Goal: Task Accomplishment & Management: Manage account settings

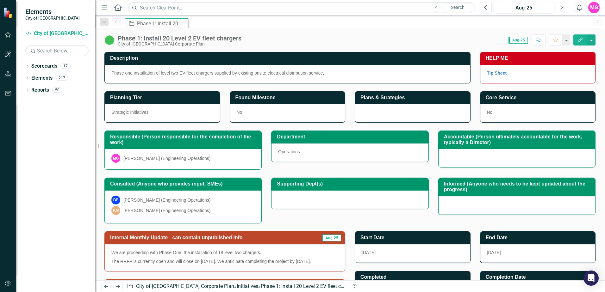
click at [564, 5] on button "Next" at bounding box center [562, 7] width 12 height 11
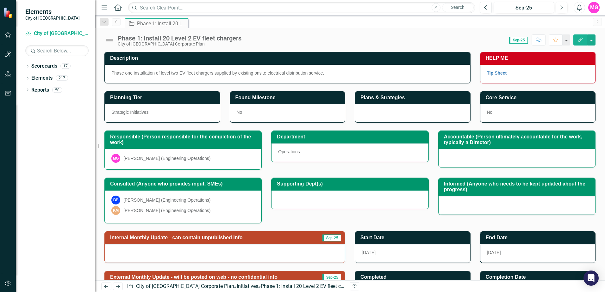
click at [112, 25] on link "Previous" at bounding box center [116, 22] width 9 height 8
click at [116, 22] on icon "Previous" at bounding box center [116, 22] width 5 height 4
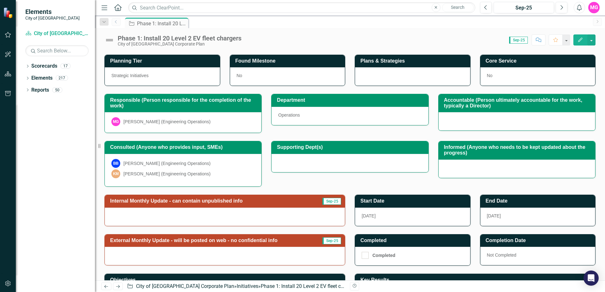
scroll to position [78, 0]
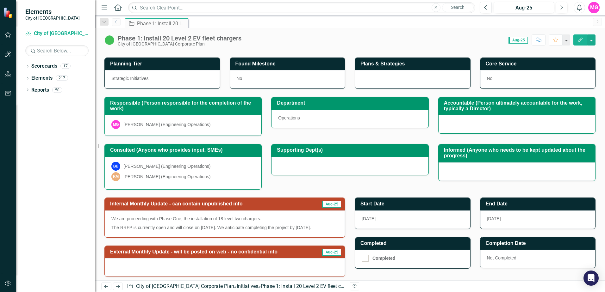
scroll to position [93, 0]
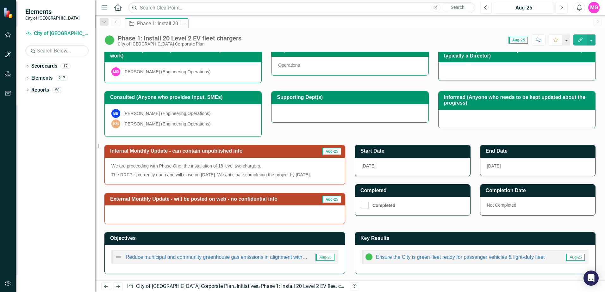
click at [296, 163] on p "We are proceeding with Phase One, the installation of 18 level two chargers." at bounding box center [224, 167] width 227 height 8
click at [311, 158] on div "We are proceeding with Phase One, the installation of 18 level two chargers. Th…" at bounding box center [225, 171] width 240 height 27
click at [202, 163] on p "We are proceeding with Phase One, the installation of 18 level two chargers." at bounding box center [224, 167] width 227 height 8
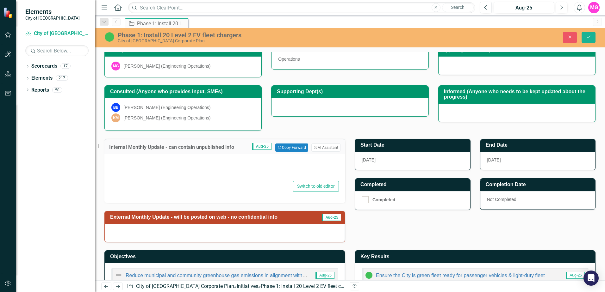
type textarea "<p>We are proceeding with Phase One, the installation of 18 level two chargers.…"
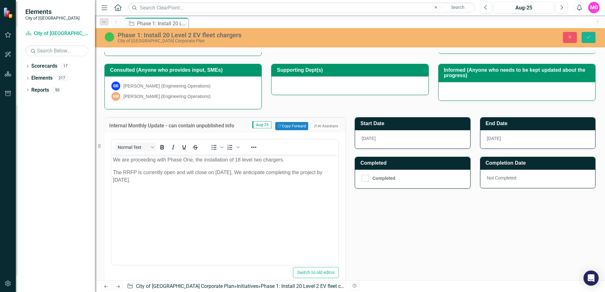
scroll to position [125, 0]
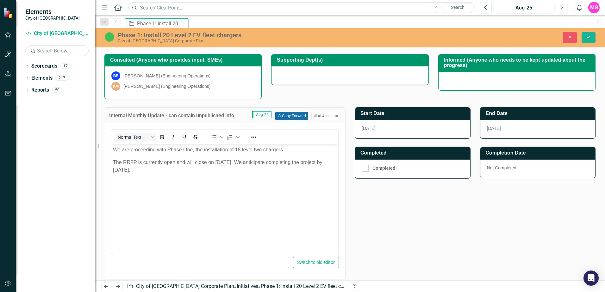
click at [290, 115] on button "Copy Forward Copy Forward" at bounding box center [291, 116] width 33 height 8
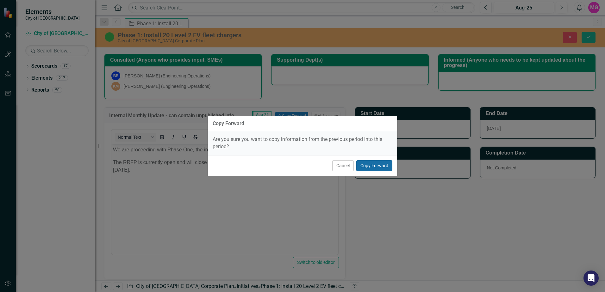
click at [372, 167] on button "Copy Forward" at bounding box center [374, 165] width 36 height 11
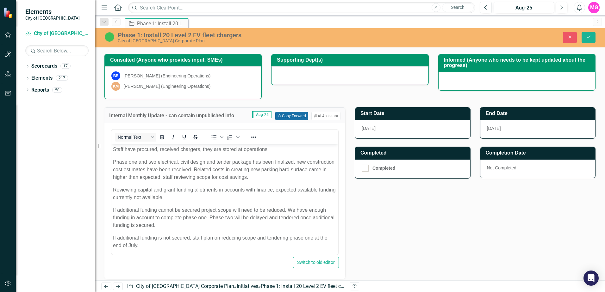
scroll to position [0, 0]
click at [409, 226] on div "Internal Monthly Update - can contain unpublished info Aug-25 Copy Forward Copy…" at bounding box center [350, 209] width 500 height 220
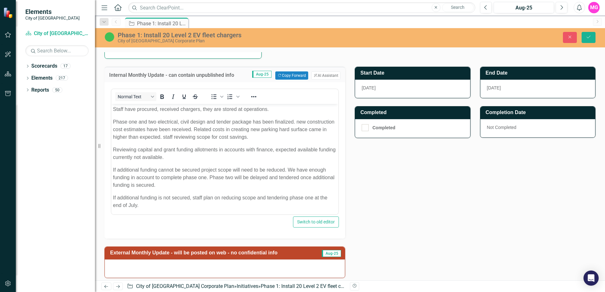
scroll to position [219, 0]
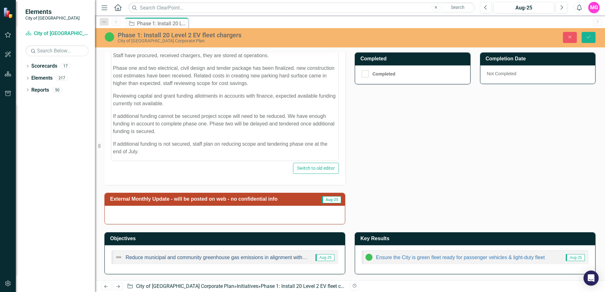
click at [258, 258] on link "Reduce municipal and community greenhouse gas emissions in alignment with adopt…" at bounding box center [232, 257] width 213 height 5
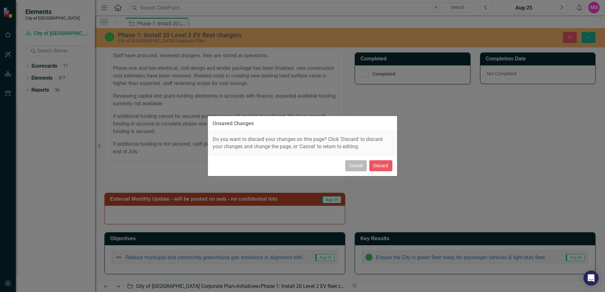
click at [355, 169] on button "Cancel" at bounding box center [356, 165] width 22 height 11
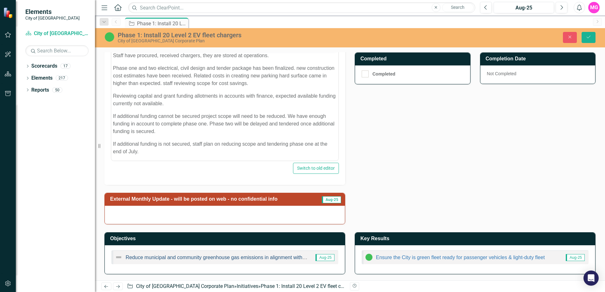
click at [253, 258] on link "Reduce municipal and community greenhouse gas emissions in alignment with adopt…" at bounding box center [232, 257] width 213 height 5
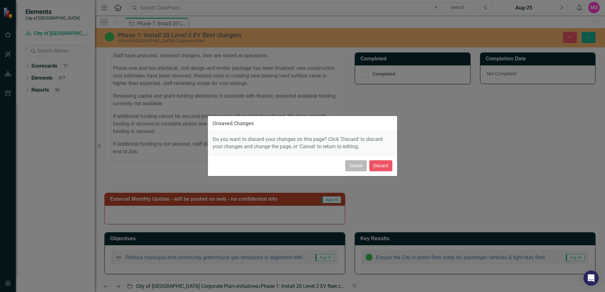
click at [362, 165] on button "Cancel" at bounding box center [356, 165] width 22 height 11
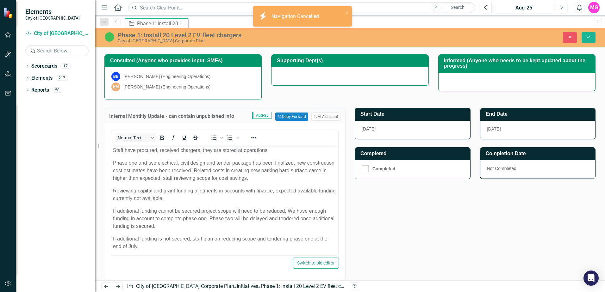
scroll to position [2, 0]
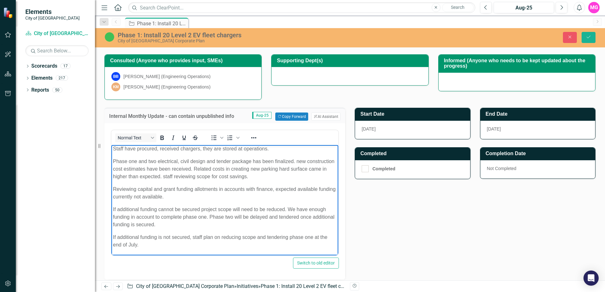
click at [294, 204] on body "Staff have procured, received chargers, they are stored at operations. Phase on…" at bounding box center [224, 200] width 227 height 112
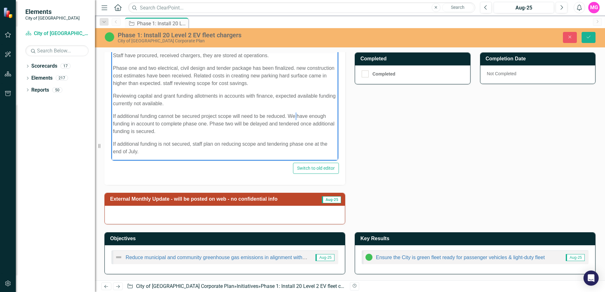
scroll to position [61, 0]
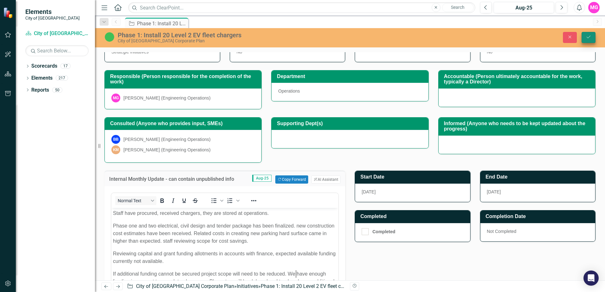
click at [591, 37] on icon "Save" at bounding box center [589, 37] width 6 height 4
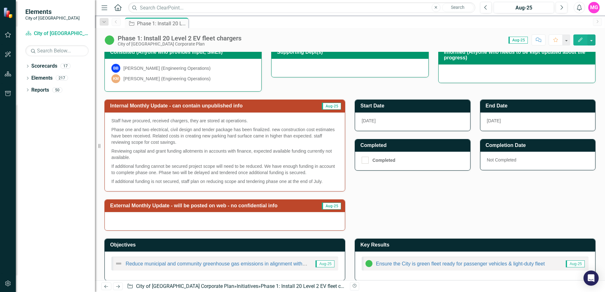
scroll to position [139, 0]
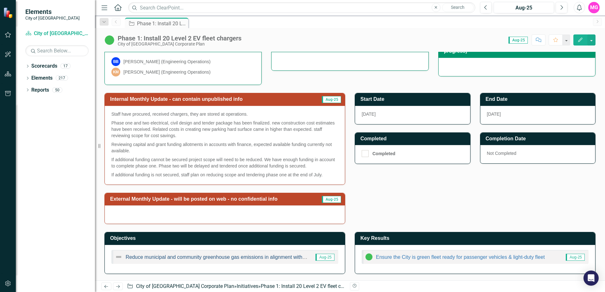
click at [256, 258] on link "Reduce municipal and community greenhouse gas emissions in alignment with adopt…" at bounding box center [232, 257] width 213 height 5
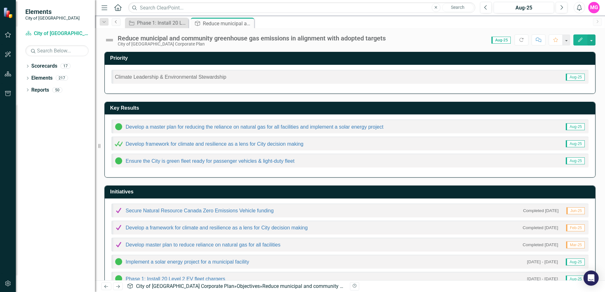
click at [115, 22] on icon "Previous" at bounding box center [116, 22] width 5 height 4
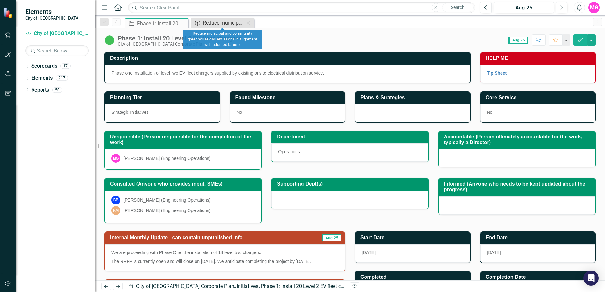
click at [211, 22] on div "Reduce municipal and community greenhouse gas emissions in alignment with adopt…" at bounding box center [224, 23] width 42 height 8
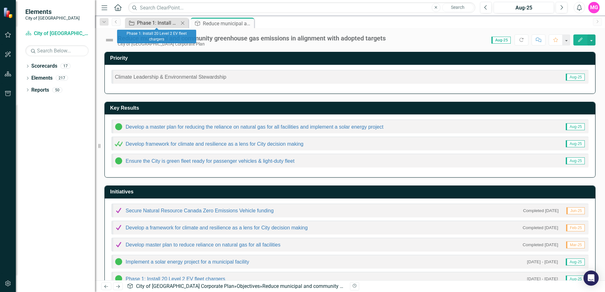
click at [167, 22] on div "Phase 1: Install 20 Level 2 EV fleet chargers" at bounding box center [158, 23] width 42 height 8
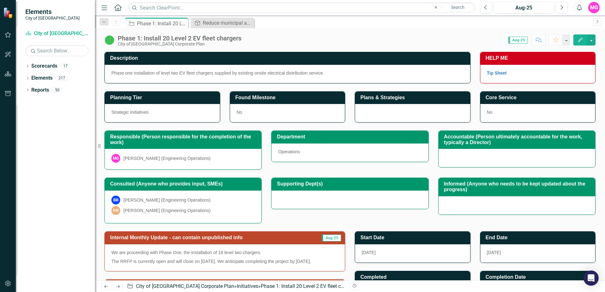
click at [597, 19] on link "Next" at bounding box center [597, 22] width 9 height 8
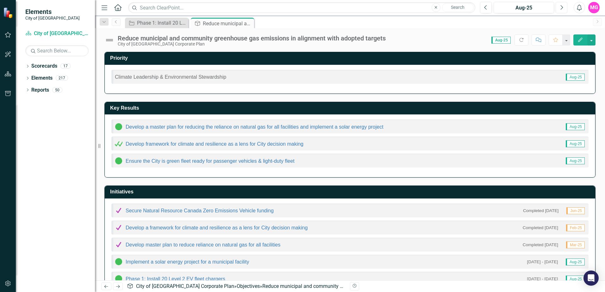
click at [559, 10] on button "Next" at bounding box center [562, 7] width 12 height 11
click at [567, 78] on span "Sep-25" at bounding box center [575, 77] width 19 height 7
click at [150, 21] on div "Phase 1: Install 20 Level 2 EV fleet chargers" at bounding box center [158, 23] width 42 height 8
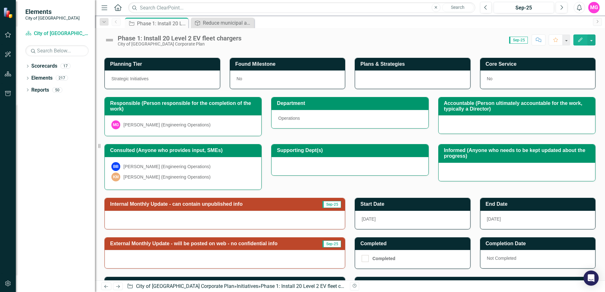
scroll to position [78, 0]
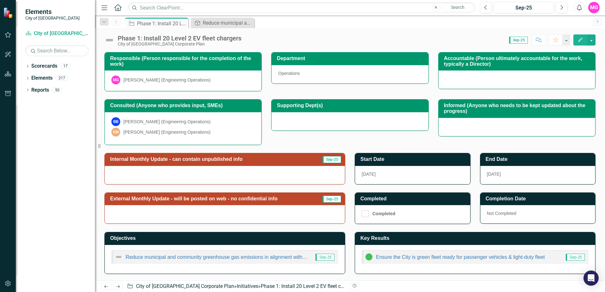
click at [296, 171] on div at bounding box center [225, 175] width 240 height 18
click at [294, 175] on div at bounding box center [225, 175] width 240 height 18
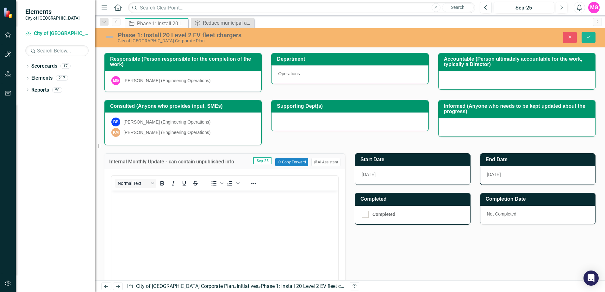
scroll to position [0, 0]
click at [286, 163] on button "Copy Forward Copy Forward" at bounding box center [291, 162] width 33 height 8
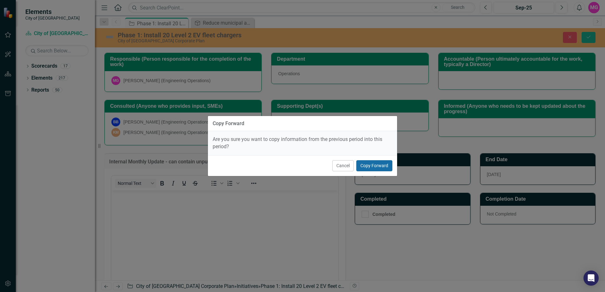
click at [382, 167] on button "Copy Forward" at bounding box center [374, 165] width 36 height 11
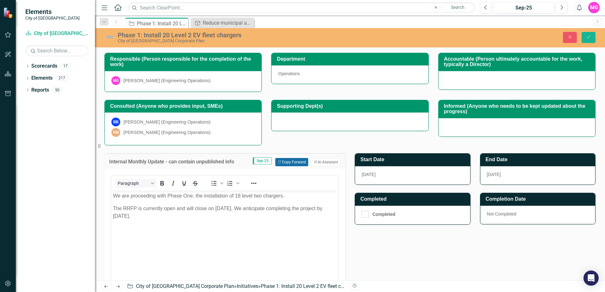
scroll to position [47, 0]
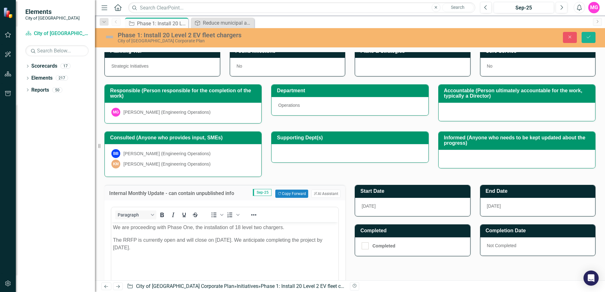
drag, startPoint x: 292, startPoint y: 251, endPoint x: 298, endPoint y: 237, distance: 15.2
click at [296, 243] on p "The RRFP is currently open and will close on September 5, 2025. We anticipate c…" at bounding box center [225, 244] width 224 height 15
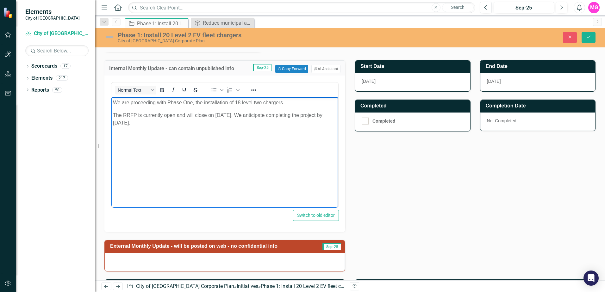
scroll to position [156, 0]
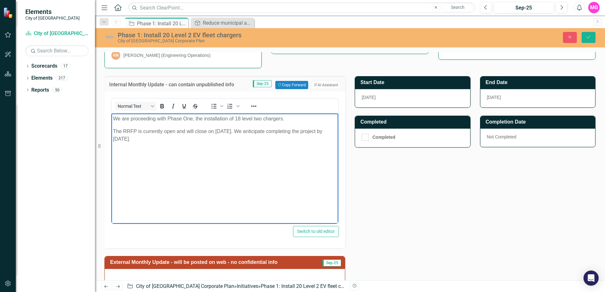
click at [270, 129] on p "The RRFP is currently open and will close on September 5, 2025. We anticipate c…" at bounding box center [225, 135] width 224 height 15
drag, startPoint x: 268, startPoint y: 122, endPoint x: 193, endPoint y: 131, distance: 75.3
click at [193, 131] on body "We are proceeding with Phase One, the installation of 18 level two chargers. Th…" at bounding box center [224, 161] width 227 height 95
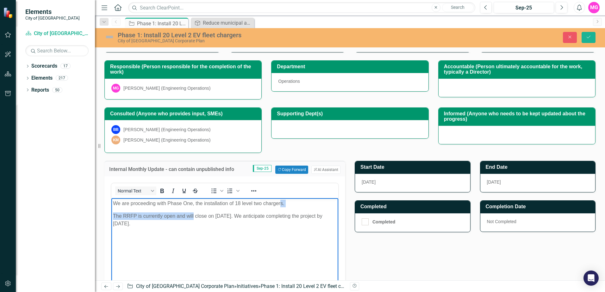
scroll to position [95, 0]
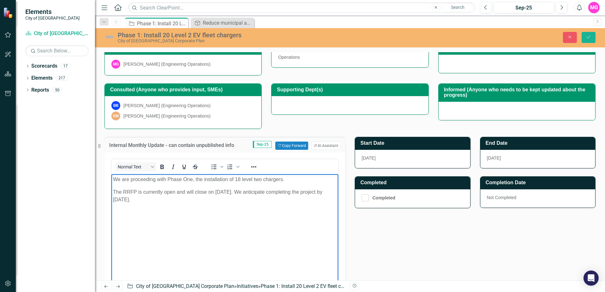
click at [251, 209] on body "We are proceeding with Phase One, the installation of 18 level two chargers. Th…" at bounding box center [224, 221] width 227 height 95
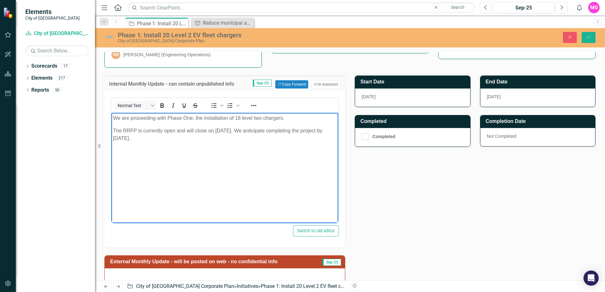
scroll to position [156, 0]
click at [222, 167] on body "We are proceeding with Phase One, the installation of 18 level two chargers. Th…" at bounding box center [224, 160] width 227 height 95
click at [564, 5] on button "Next" at bounding box center [562, 7] width 12 height 11
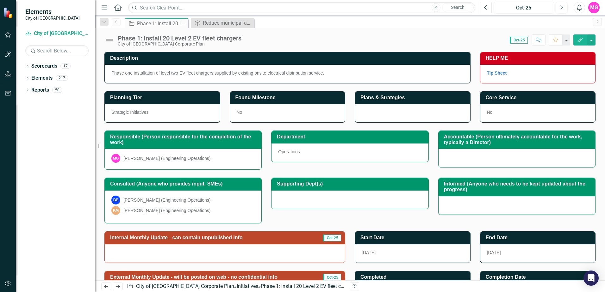
click at [484, 9] on icon "Previous" at bounding box center [485, 8] width 3 height 6
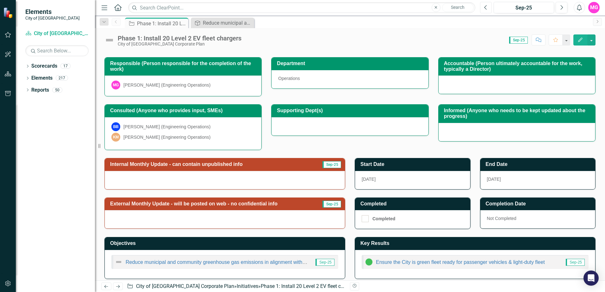
scroll to position [78, 0]
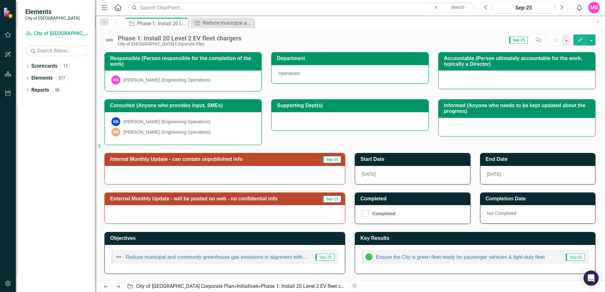
click at [199, 171] on div at bounding box center [225, 175] width 240 height 18
click at [217, 217] on div at bounding box center [225, 214] width 240 height 18
click at [485, 8] on icon "button" at bounding box center [485, 7] width 3 height 4
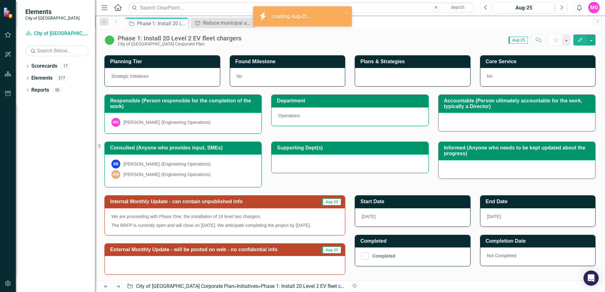
scroll to position [93, 0]
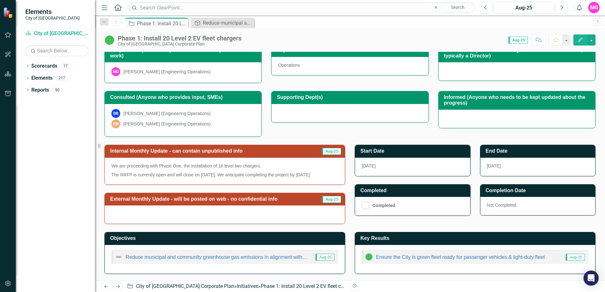
click at [286, 171] on p "The RRFP is currently open and will close on September 5, 2025. We anticipate c…" at bounding box center [224, 175] width 227 height 8
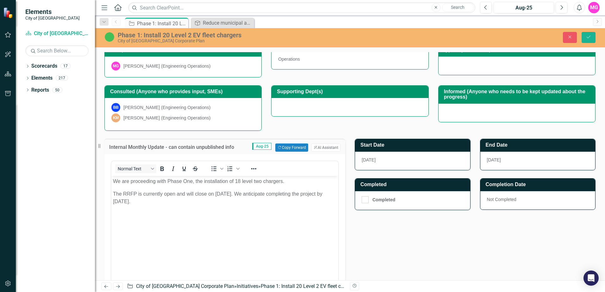
scroll to position [0, 0]
click at [569, 37] on icon "Close" at bounding box center [570, 37] width 6 height 4
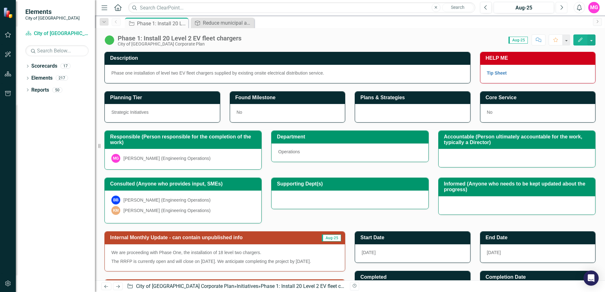
click at [563, 5] on button "Next" at bounding box center [562, 7] width 12 height 11
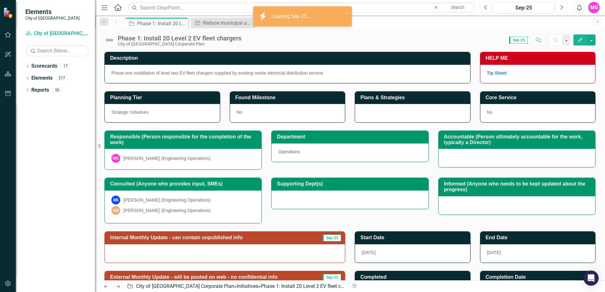
scroll to position [78, 0]
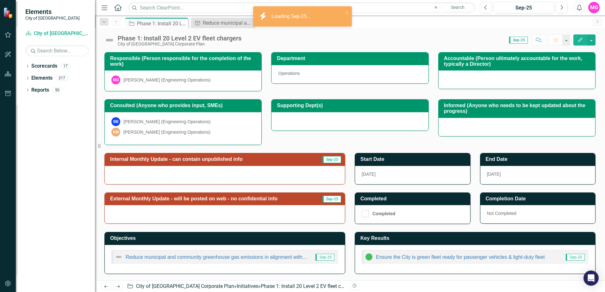
click at [261, 182] on div at bounding box center [225, 175] width 240 height 18
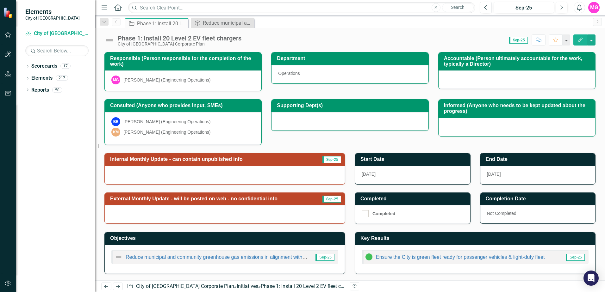
click at [261, 181] on div at bounding box center [225, 175] width 240 height 18
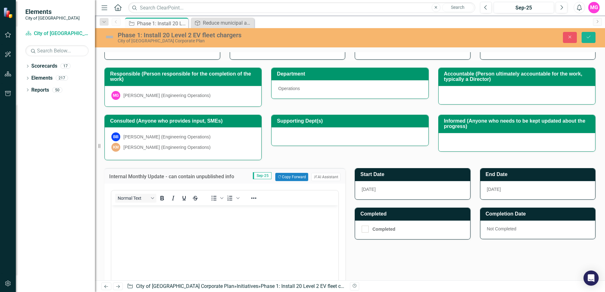
scroll to position [61, 0]
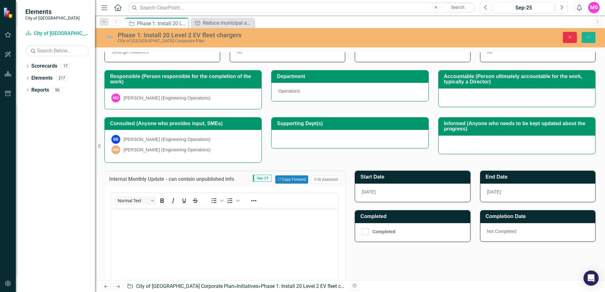
click at [568, 38] on icon "Close" at bounding box center [570, 37] width 6 height 4
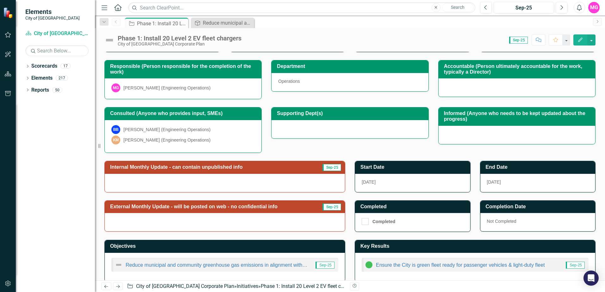
scroll to position [78, 0]
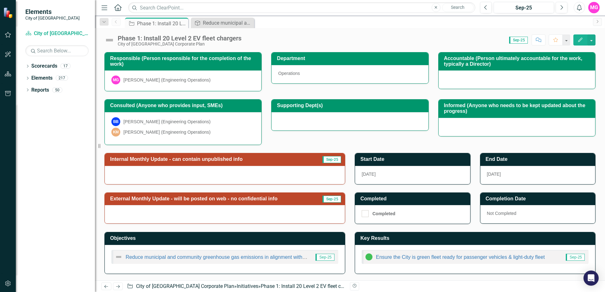
click at [289, 283] on div "Previous Next Initiative City of Maple Ridge Corporate Plan » Initiatives » Pha…" at bounding box center [223, 287] width 244 height 8
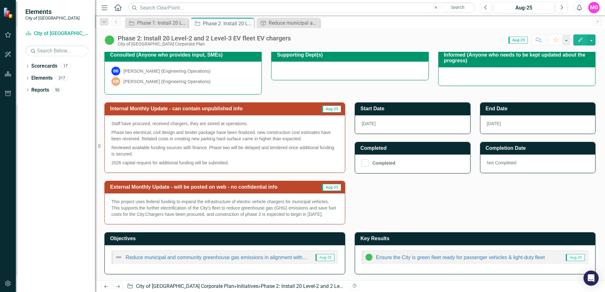
scroll to position [129, 0]
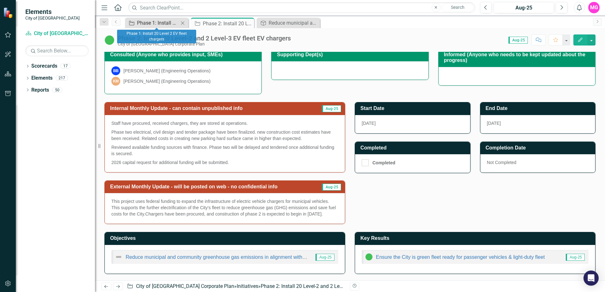
click at [167, 21] on div "Phase 1: Install 20 Level 2 EV fleet chargers" at bounding box center [158, 23] width 42 height 8
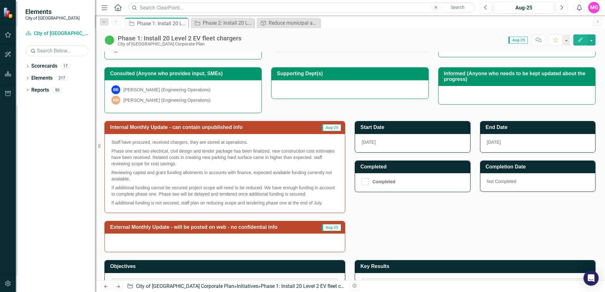
scroll to position [139, 0]
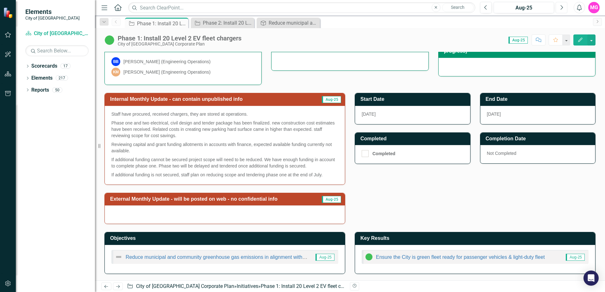
click at [560, 7] on icon "Next" at bounding box center [561, 8] width 3 height 6
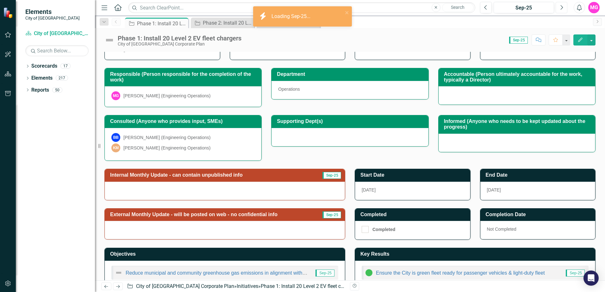
scroll to position [78, 0]
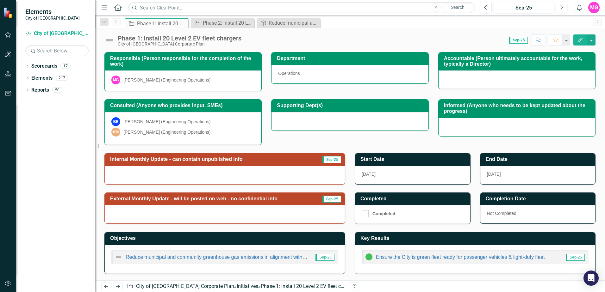
click at [255, 178] on div at bounding box center [225, 175] width 240 height 18
click at [484, 9] on icon "Previous" at bounding box center [485, 8] width 3 height 6
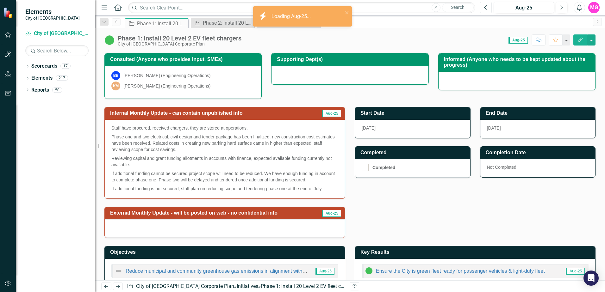
scroll to position [127, 0]
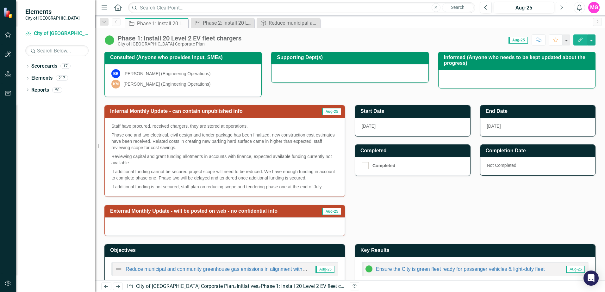
click at [559, 8] on button "Next" at bounding box center [562, 7] width 12 height 11
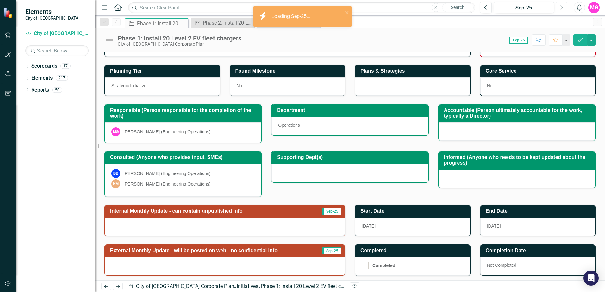
scroll to position [78, 0]
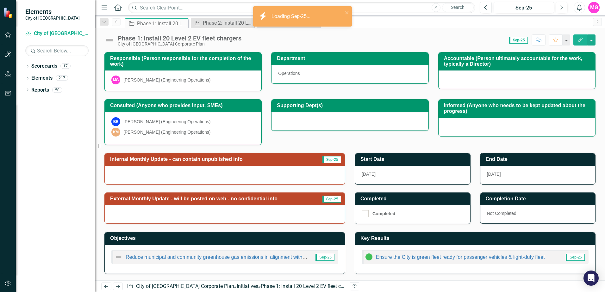
click at [242, 177] on div at bounding box center [225, 175] width 240 height 18
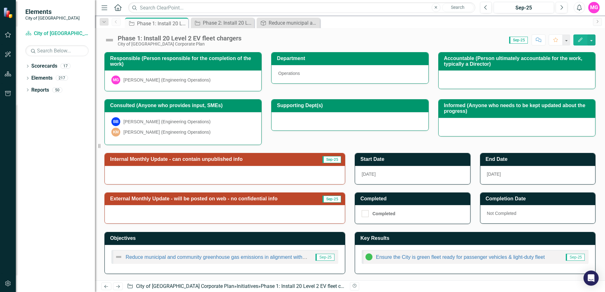
click at [242, 177] on div at bounding box center [225, 175] width 240 height 18
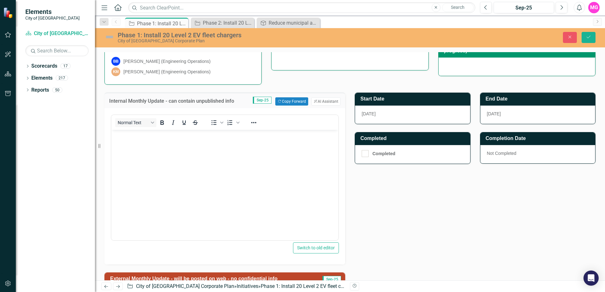
scroll to position [142, 0]
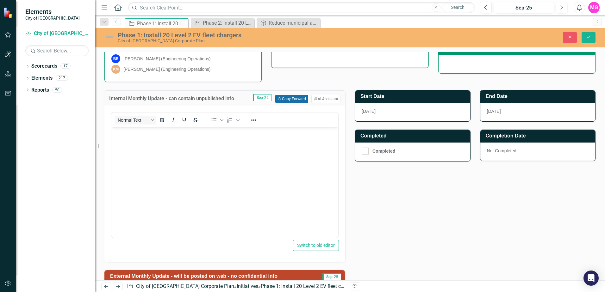
click at [285, 98] on button "Copy Forward Copy Forward" at bounding box center [291, 99] width 33 height 8
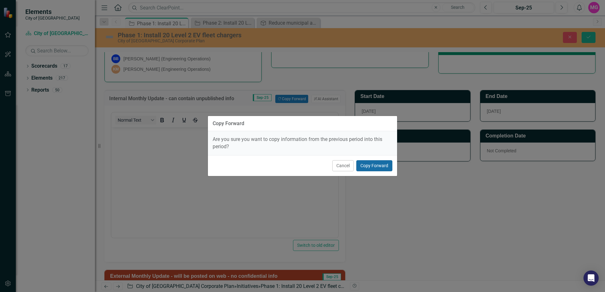
click at [370, 167] on button "Copy Forward" at bounding box center [374, 165] width 36 height 11
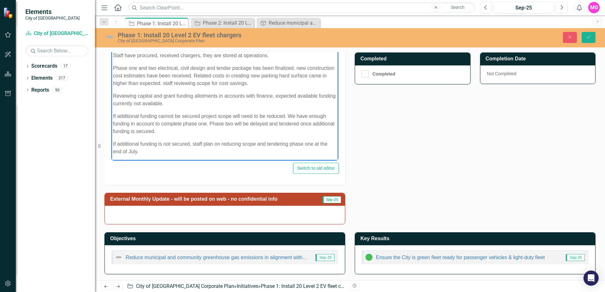
scroll to position [188, 0]
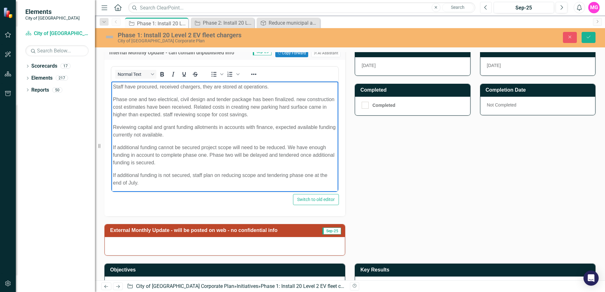
click at [485, 8] on icon "button" at bounding box center [485, 7] width 3 height 4
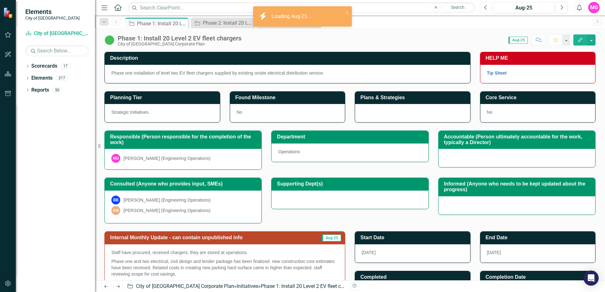
click at [485, 8] on icon "button" at bounding box center [485, 7] width 3 height 4
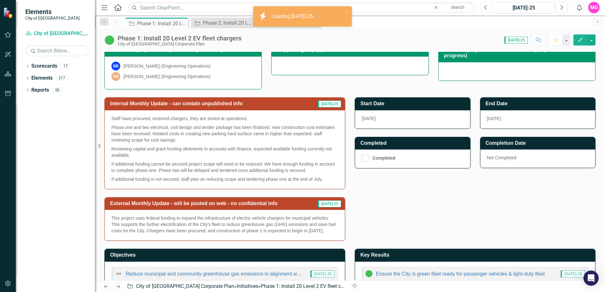
scroll to position [151, 0]
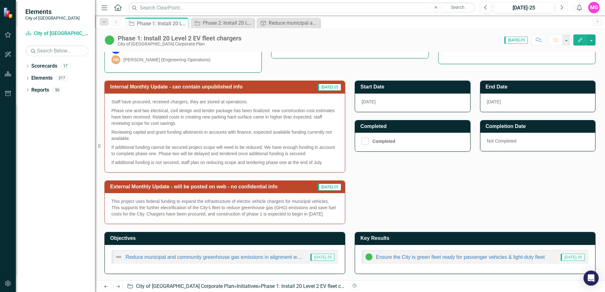
click at [560, 7] on icon "Next" at bounding box center [561, 8] width 3 height 6
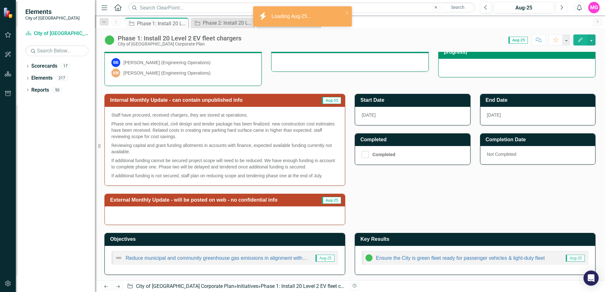
scroll to position [139, 0]
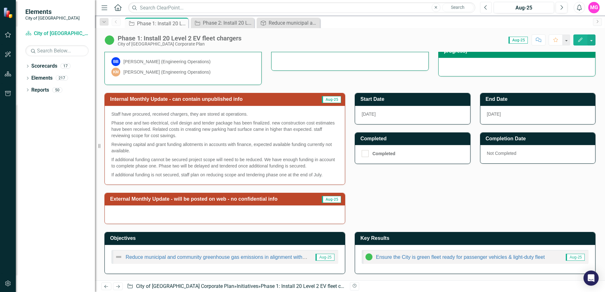
click at [483, 5] on button "Previous" at bounding box center [486, 7] width 12 height 11
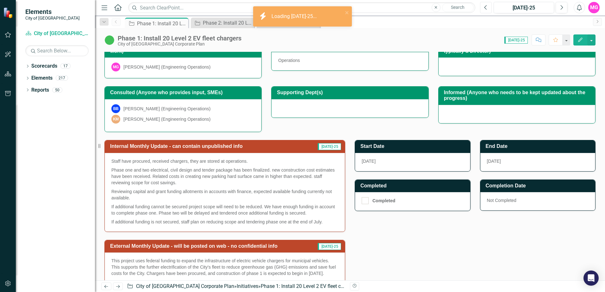
scroll to position [127, 0]
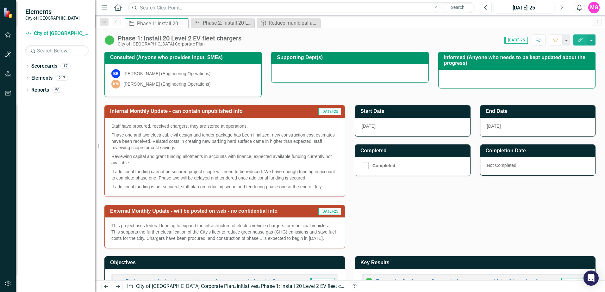
click at [560, 7] on icon "Next" at bounding box center [561, 8] width 3 height 6
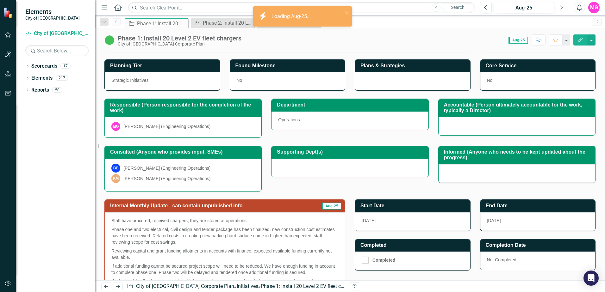
scroll to position [139, 0]
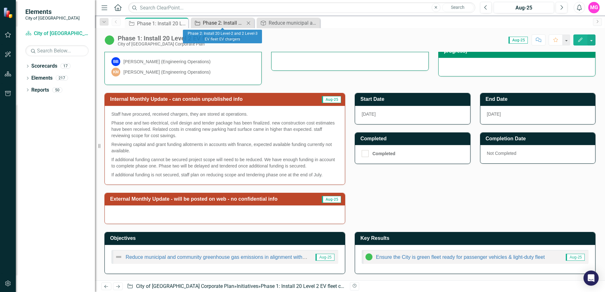
click at [217, 22] on div "Phase 2: Install 20 Level-2 and 2 Level-3 EV fleet EV chargers" at bounding box center [224, 23] width 42 height 8
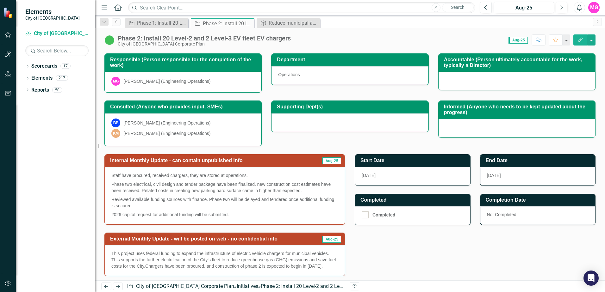
scroll to position [127, 0]
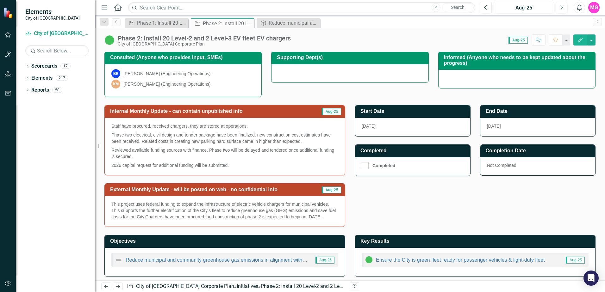
click at [229, 169] on div "Staff have procured, received chargers, they are stored at operations. Phase tw…" at bounding box center [225, 146] width 240 height 57
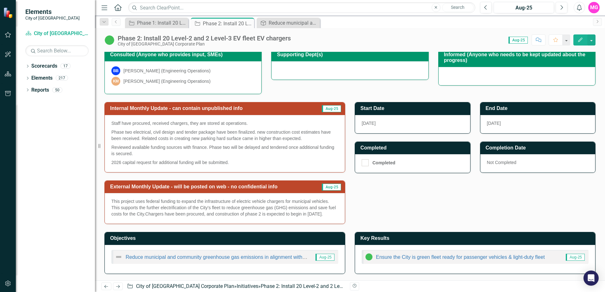
click at [116, 124] on p "Staff have procured, received chargers, they are stored at operations." at bounding box center [224, 124] width 227 height 8
click at [113, 123] on p "Staff have procured, received chargers, they are stored at operations." at bounding box center [224, 124] width 227 height 8
drag, startPoint x: 112, startPoint y: 123, endPoint x: 150, endPoint y: 131, distance: 38.5
click at [148, 131] on span "Staff have procured, received chargers, they are stored at operations. Phase tw…" at bounding box center [224, 143] width 227 height 46
click at [225, 157] on p "Reviewed available funding sources with finance. Phase two will be delayed and …" at bounding box center [224, 150] width 227 height 15
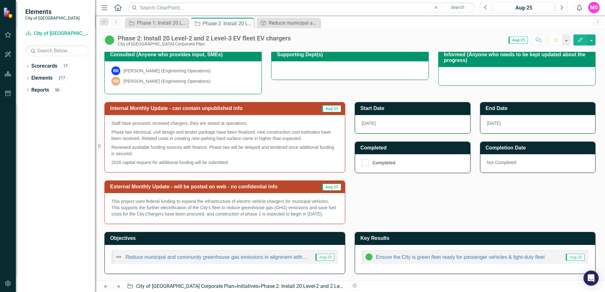
click at [227, 163] on p "2026 capital request for additional funding will be submitted." at bounding box center [224, 162] width 227 height 8
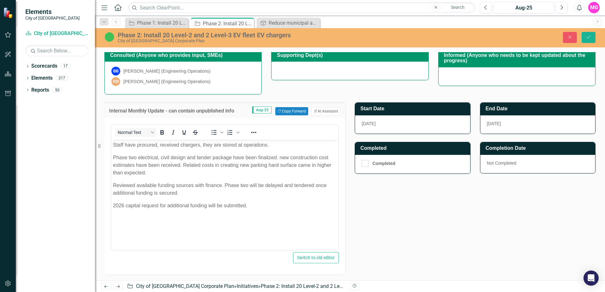
scroll to position [0, 0]
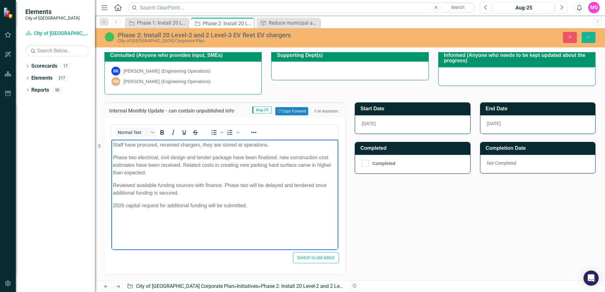
drag, startPoint x: 248, startPoint y: 203, endPoint x: 115, endPoint y: 149, distance: 143.6
click at [111, 147] on html "Staff have procured, received chargers, they are stored at operations. Phase tw…" at bounding box center [224, 187] width 227 height 95
click at [247, 235] on html "Staff have procured, received chargers, they are stored at operations. Phase tw…" at bounding box center [224, 187] width 227 height 95
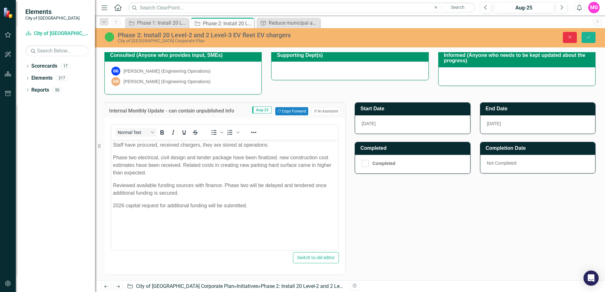
click at [568, 37] on icon "Close" at bounding box center [570, 37] width 6 height 4
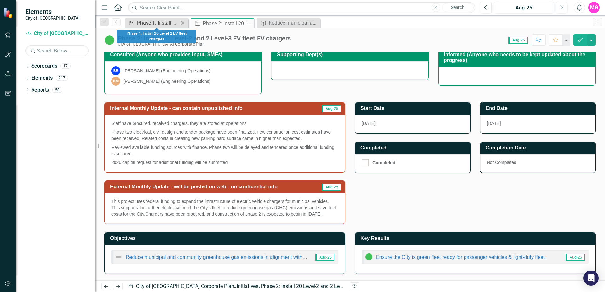
click at [162, 23] on div "Phase 1: Install 20 Level 2 EV fleet chargers" at bounding box center [158, 23] width 42 height 8
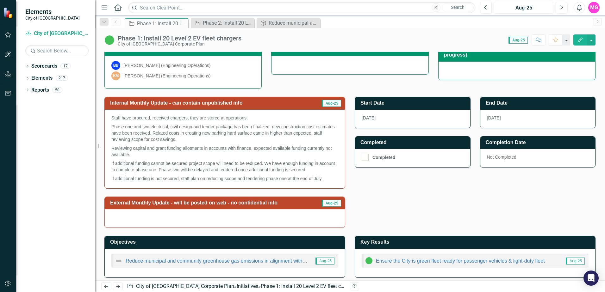
scroll to position [139, 0]
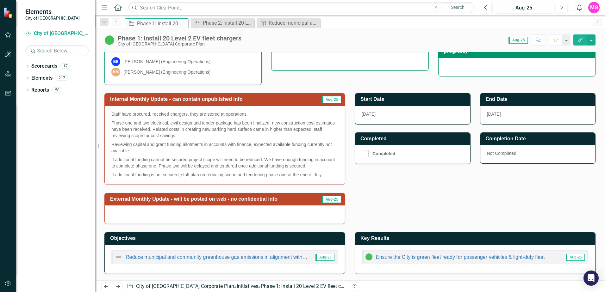
click at [148, 136] on p "Phase one and two electrical, civil design and tender package has been finalize…" at bounding box center [224, 130] width 227 height 22
click at [129, 125] on p "Phase one and two electrical, civil design and tender package has been finalize…" at bounding box center [224, 130] width 227 height 22
click at [128, 123] on p "Phase one and two electrical, civil design and tender package has been finalize…" at bounding box center [224, 130] width 227 height 22
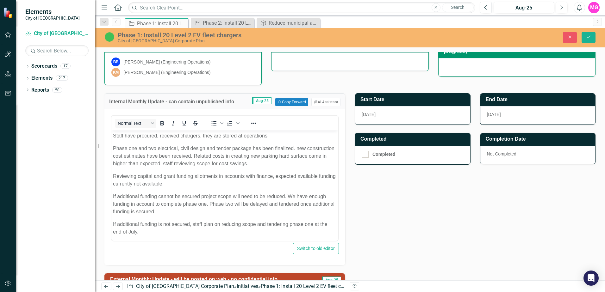
scroll to position [0, 0]
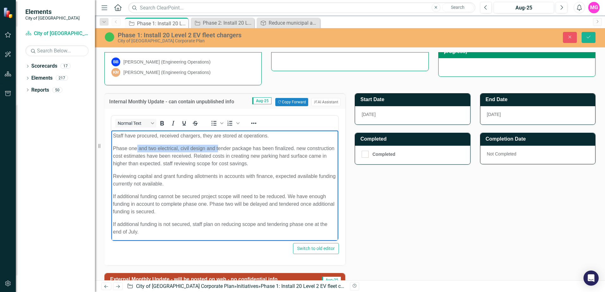
drag, startPoint x: 137, startPoint y: 148, endPoint x: 217, endPoint y: 147, distance: 80.4
click at [217, 147] on p "Phase one and two electrical, civil design and tender package has been finalize…" at bounding box center [225, 156] width 224 height 23
click at [183, 148] on p "Phase one and two electrical, civil design and tender package has been finalize…" at bounding box center [225, 156] width 224 height 23
click at [140, 148] on p "Phase one and two electrical, civil design and tender package has been finalize…" at bounding box center [225, 156] width 224 height 23
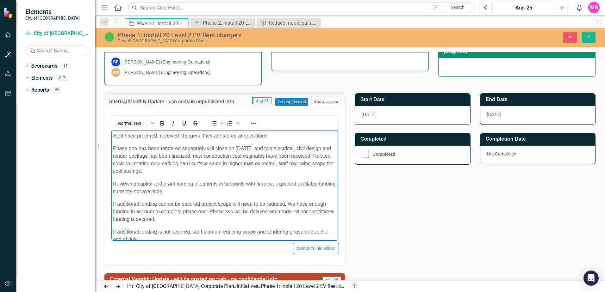
drag, startPoint x: 270, startPoint y: 147, endPoint x: 272, endPoint y: 169, distance: 21.6
click at [272, 169] on p "Phase one has been tendered separately will close on [DATE] and two electrical,…" at bounding box center [225, 160] width 224 height 30
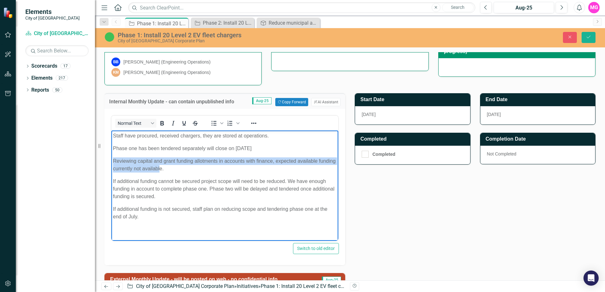
drag, startPoint x: 178, startPoint y: 169, endPoint x: 113, endPoint y: 164, distance: 64.8
click at [113, 164] on p "Reviewing capital and grant funding allotments in accounts with finance, expect…" at bounding box center [225, 165] width 224 height 15
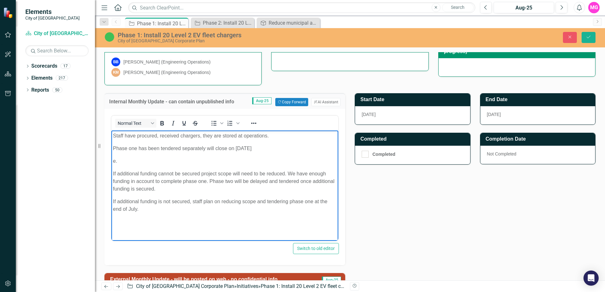
drag, startPoint x: 115, startPoint y: 162, endPoint x: 217, endPoint y: 292, distance: 165.9
click at [111, 161] on html "Staff have procured, received chargers, they are stored at operations. Phase on…" at bounding box center [224, 178] width 227 height 95
drag, startPoint x: 181, startPoint y: 191, endPoint x: 215, endPoint y: 298, distance: 112.5
click at [111, 167] on html "Staff have procured, received chargers, they are stored at operations. Phase on…" at bounding box center [224, 178] width 227 height 95
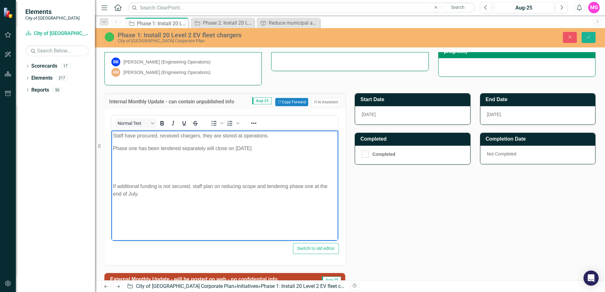
drag, startPoint x: 138, startPoint y: 198, endPoint x: 105, endPoint y: 184, distance: 36.1
click at [111, 184] on html "Staff have procured, received chargers, they are stored at operations. Phase on…" at bounding box center [224, 178] width 227 height 95
click at [274, 149] on p "Phase one has been tendered separately will close on [DATE]" at bounding box center [225, 149] width 224 height 8
click at [213, 162] on p "Additional 2026 capital request submitted for" at bounding box center [225, 162] width 224 height 8
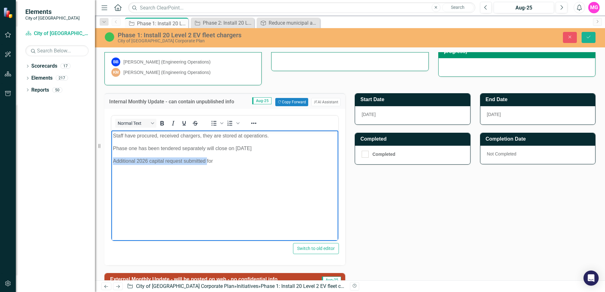
drag, startPoint x: 205, startPoint y: 160, endPoint x: 220, endPoint y: 292, distance: 133.1
click at [111, 161] on html "Staff have procured, received chargers, they are stored at operations. Phase on…" at bounding box center [224, 178] width 227 height 95
drag, startPoint x: 219, startPoint y: 160, endPoint x: 222, endPoint y: 292, distance: 132.6
click at [111, 161] on html "Staff have procured, received chargers, they are stored at operations. Phase on…" at bounding box center [224, 178] width 227 height 95
click at [112, 148] on body "Staff have procured, received chargers, they are stored at operations. Phase on…" at bounding box center [224, 178] width 227 height 95
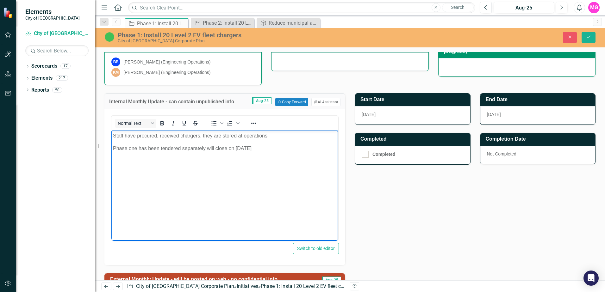
click at [146, 166] on body "Staff have procured, received chargers, they are stored at operations. Phase on…" at bounding box center [224, 178] width 227 height 95
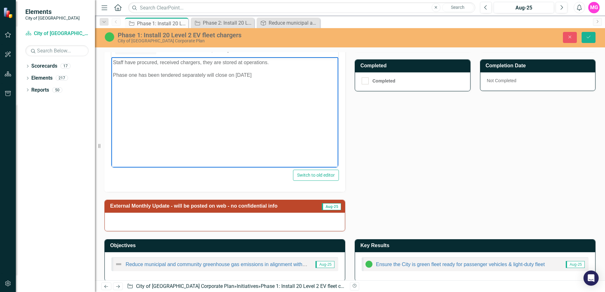
scroll to position [219, 0]
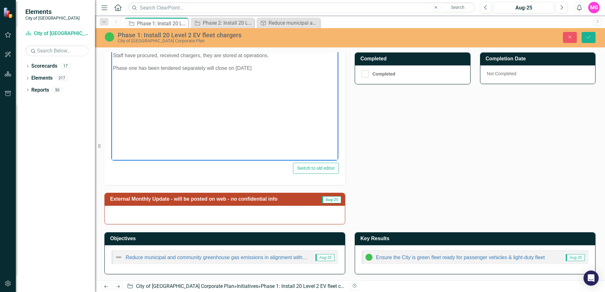
click at [265, 106] on p "Rich Text Area. Press ALT-0 for help." at bounding box center [225, 106] width 224 height 8
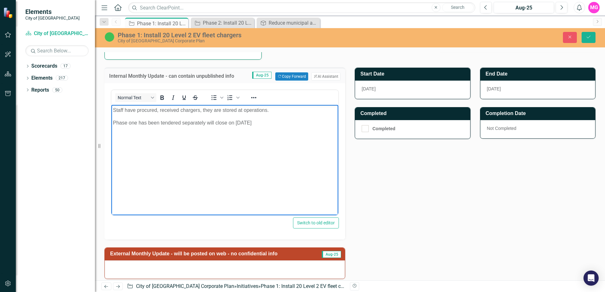
scroll to position [156, 0]
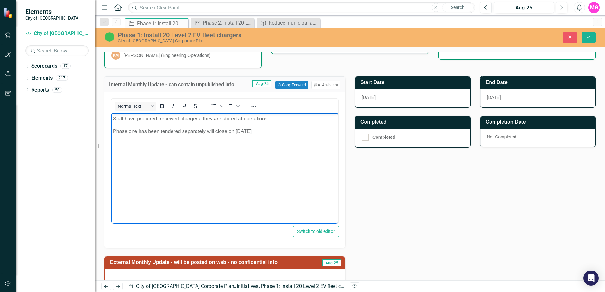
click at [112, 131] on body "Staff have procured, received chargers, they are stored at operations. Phase on…" at bounding box center [224, 161] width 227 height 95
click at [283, 130] on p "Phase one has been tendered separately will close on [DATE]" at bounding box center [225, 132] width 224 height 8
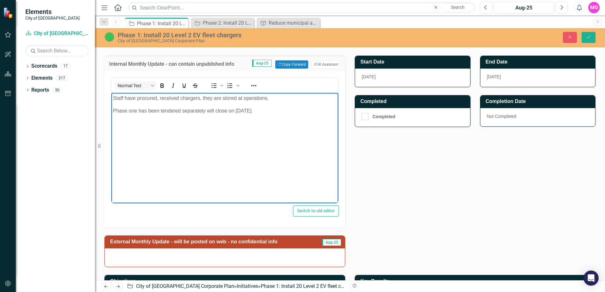
scroll to position [187, 0]
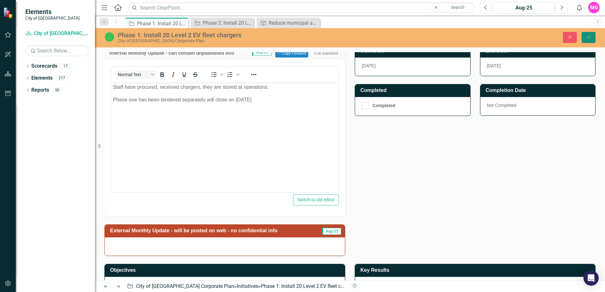
click at [587, 39] on icon "Save" at bounding box center [589, 37] width 6 height 4
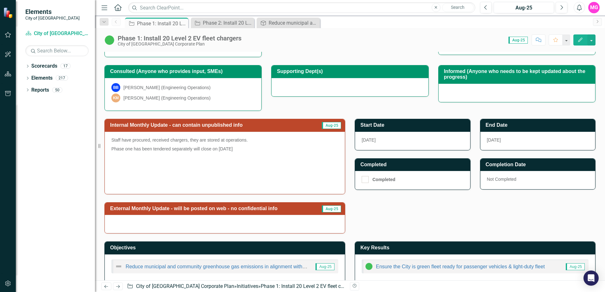
scroll to position [122, 0]
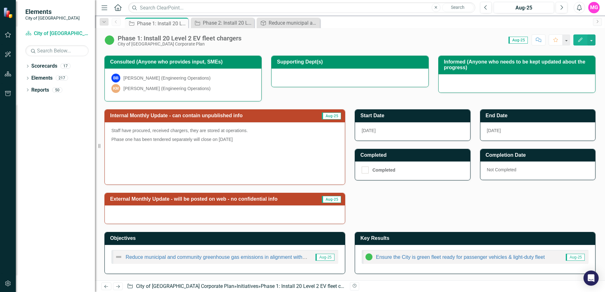
click at [265, 143] on p "Phase one has been tendered separately will close on [DATE]" at bounding box center [224, 139] width 227 height 9
click at [253, 215] on div at bounding box center [225, 215] width 240 height 18
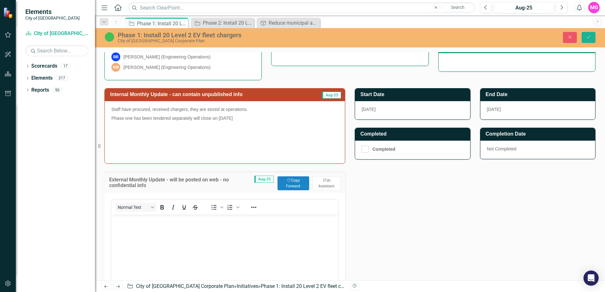
scroll to position [185, 0]
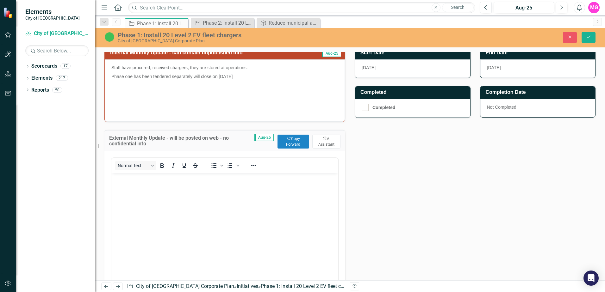
click at [152, 198] on body "Rich Text Area. Press ALT-0 for help." at bounding box center [224, 220] width 227 height 95
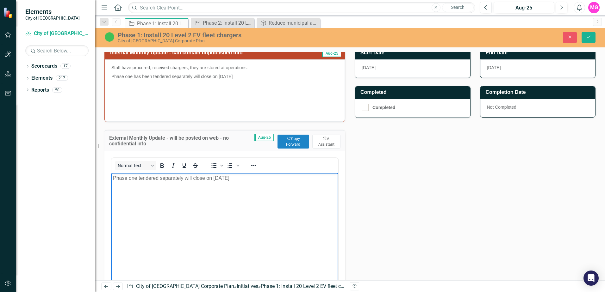
drag, startPoint x: 213, startPoint y: 178, endPoint x: 217, endPoint y: 179, distance: 4.0
click at [215, 179] on p "Phase one tendered separately will close on [DATE]" at bounding box center [225, 179] width 224 height 8
click at [237, 177] on p "Phase one tendered separately will close on [DATE]" at bounding box center [225, 179] width 224 height 8
click at [258, 201] on body "Phase one tendered separately will close on [DATE]" at bounding box center [224, 220] width 227 height 95
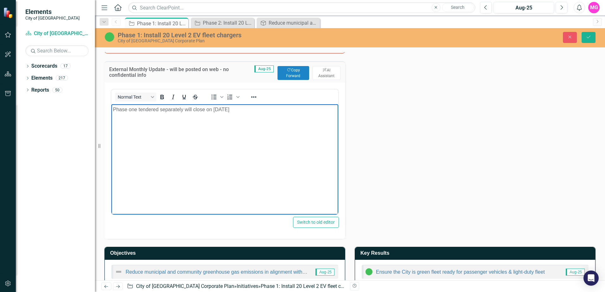
scroll to position [269, 0]
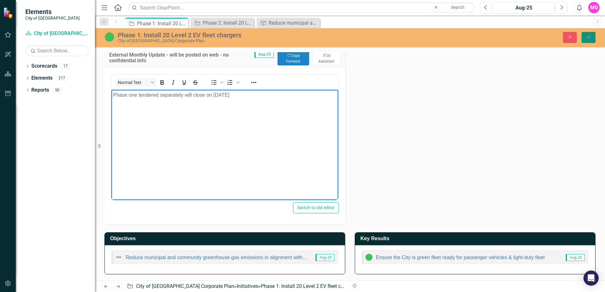
click at [589, 37] on icon "Save" at bounding box center [589, 37] width 6 height 4
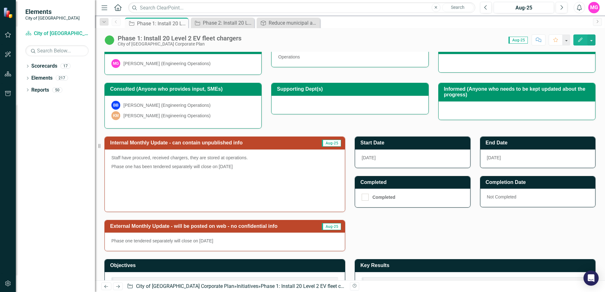
scroll to position [122, 0]
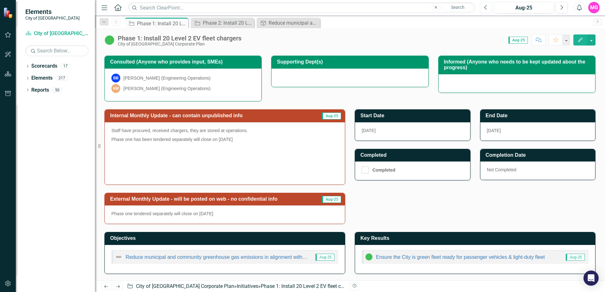
click at [486, 8] on icon "Previous" at bounding box center [485, 8] width 3 height 6
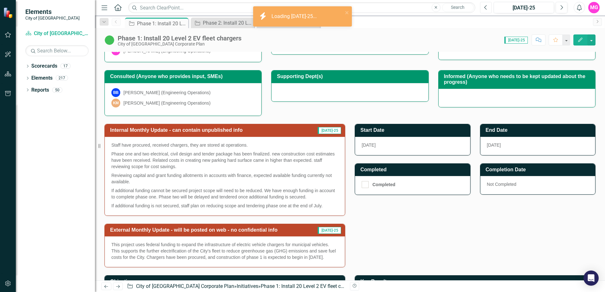
scroll to position [127, 0]
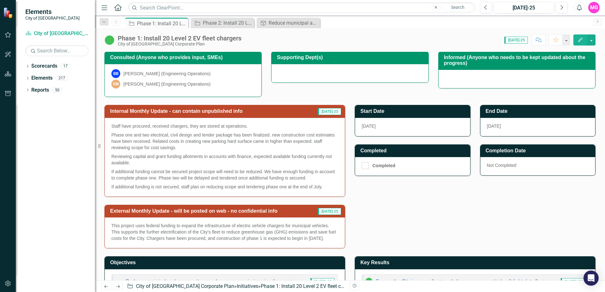
click at [294, 231] on p "This project uses federal funding to expand the infrastructure of electric vehi…" at bounding box center [224, 232] width 227 height 19
click at [558, 5] on button "Next" at bounding box center [562, 7] width 12 height 11
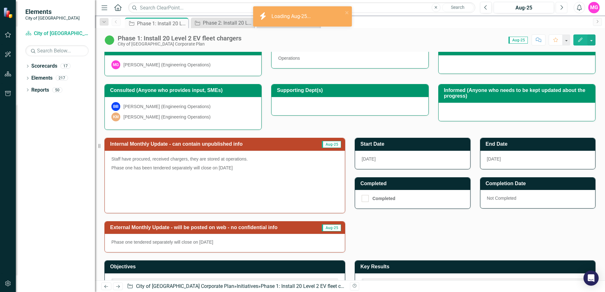
scroll to position [122, 0]
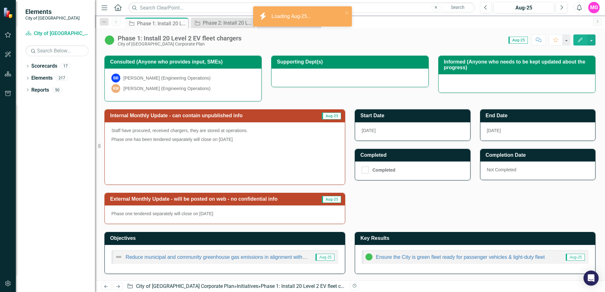
click at [239, 216] on p "Phase one tendered separately will close on [DATE]" at bounding box center [224, 214] width 227 height 6
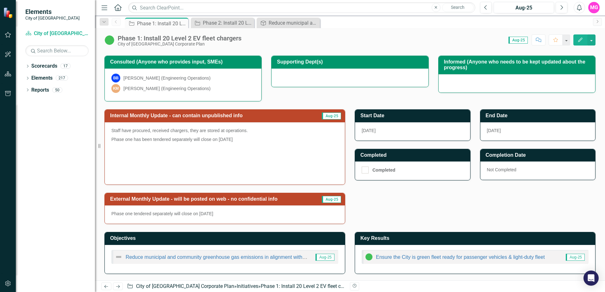
click at [284, 213] on p "Phase one tendered separately will close on [DATE]" at bounding box center [224, 214] width 227 height 6
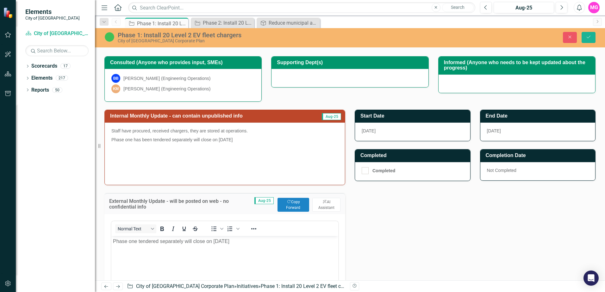
scroll to position [0, 0]
click at [289, 207] on button "Copy Forward Copy Forward" at bounding box center [293, 205] width 32 height 14
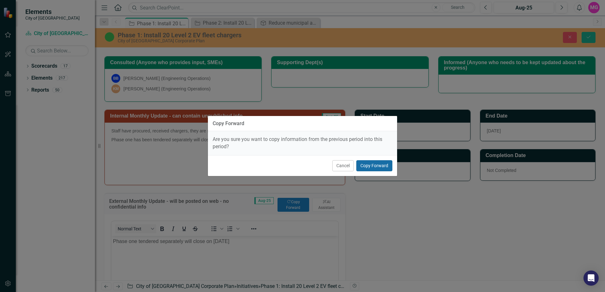
click at [371, 167] on button "Copy Forward" at bounding box center [374, 165] width 36 height 11
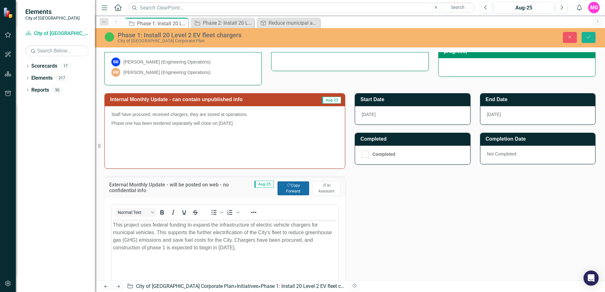
scroll to position [154, 0]
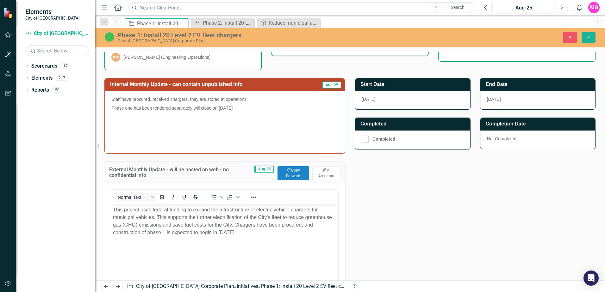
click at [227, 232] on p "This project uses federal funding to expand the infrastructure of electric vehi…" at bounding box center [225, 221] width 224 height 30
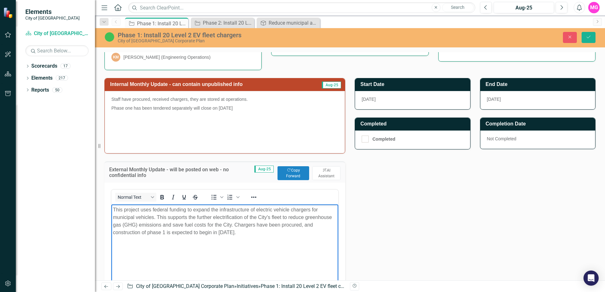
click at [258, 238] on body "This project uses federal funding to expand the infrastructure of electric vehi…" at bounding box center [224, 252] width 227 height 95
click at [588, 35] on icon "Save" at bounding box center [589, 37] width 6 height 4
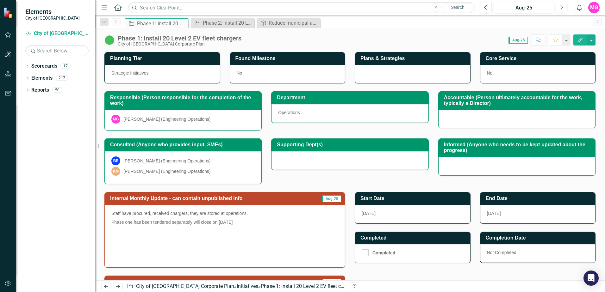
scroll to position [0, 0]
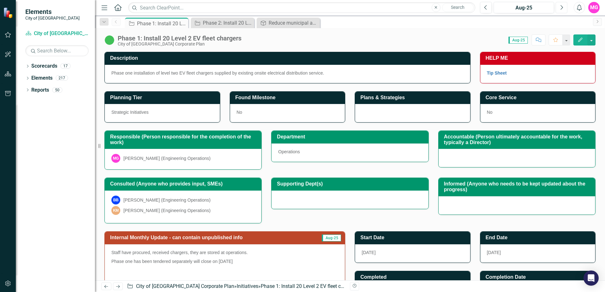
click at [563, 8] on button "Next" at bounding box center [562, 7] width 12 height 11
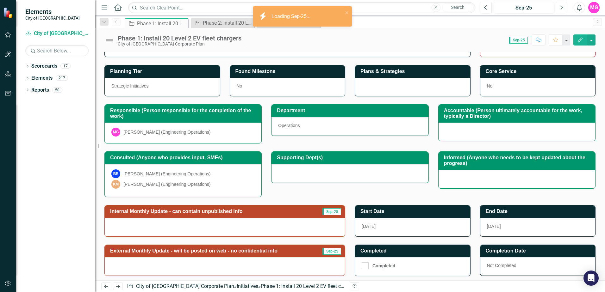
scroll to position [78, 0]
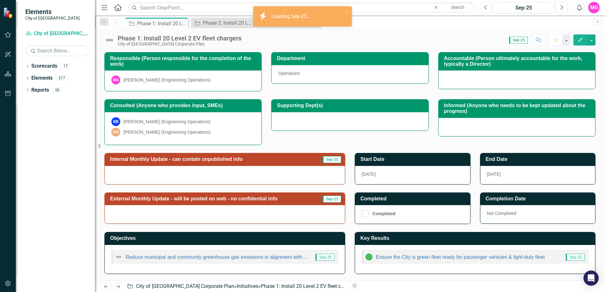
click at [279, 172] on div at bounding box center [225, 175] width 240 height 18
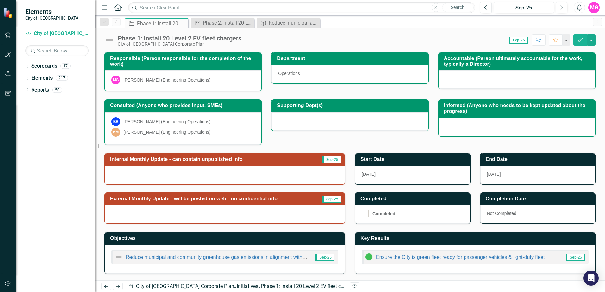
click at [273, 179] on div at bounding box center [225, 175] width 240 height 18
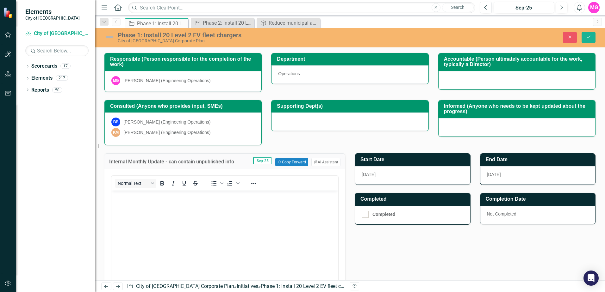
scroll to position [0, 0]
click at [290, 160] on button "Copy Forward Copy Forward" at bounding box center [291, 162] width 33 height 8
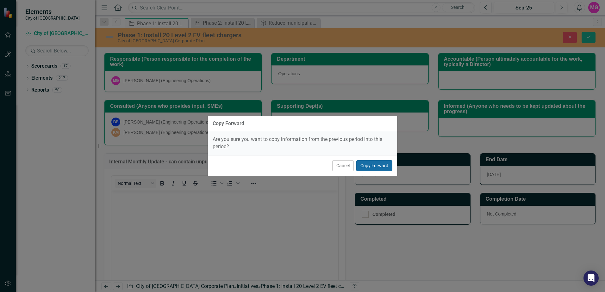
click at [384, 167] on button "Copy Forward" at bounding box center [374, 165] width 36 height 11
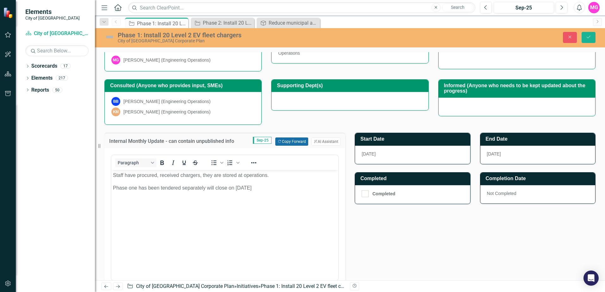
scroll to position [110, 0]
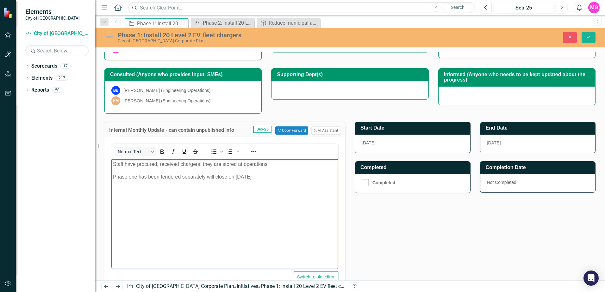
drag, startPoint x: 278, startPoint y: 175, endPoint x: 183, endPoint y: 176, distance: 94.9
click at [183, 175] on p "Phase one has been tendered separately will close on [DATE]" at bounding box center [225, 177] width 224 height 8
click at [268, 178] on p "Phase one has been tendered has closed and has been awarded to" at bounding box center [225, 177] width 224 height 8
drag, startPoint x: 119, startPoint y: 193, endPoint x: 129, endPoint y: 205, distance: 15.7
click at [141, 213] on p "Rich Text Area. Press ALT-0 for help." at bounding box center [225, 215] width 224 height 8
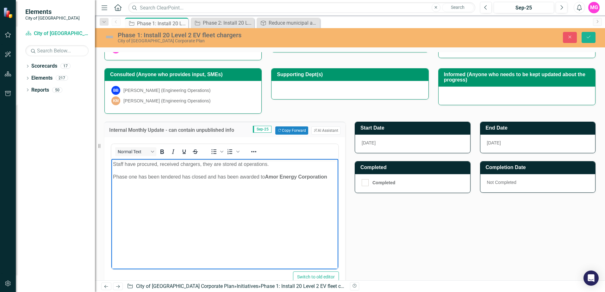
click at [112, 186] on body "Staff have procured, received chargers, they are stored at operations. Phase on…" at bounding box center [224, 206] width 227 height 95
click at [159, 152] on icon "Bold" at bounding box center [162, 152] width 8 height 8
click at [162, 153] on icon "Bold" at bounding box center [161, 152] width 3 height 4
drag, startPoint x: 200, startPoint y: 189, endPoint x: 279, endPoint y: 214, distance: 83.1
click at [279, 214] on p "Rich Text Area. Press ALT-0 for help." at bounding box center [225, 215] width 224 height 8
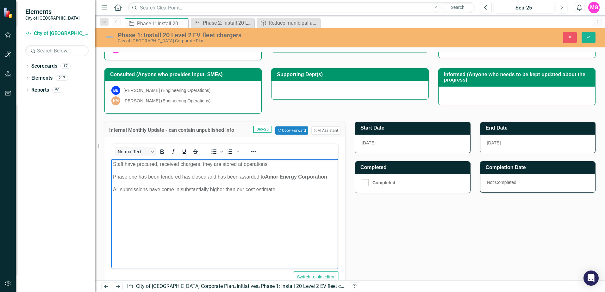
click at [246, 189] on p "All submissions have come in substantially higher than our cost estimate" at bounding box center [225, 190] width 224 height 8
click at [276, 188] on p "All submissions have come in substantially higher than our cost estimate" at bounding box center [225, 190] width 224 height 8
click at [160, 190] on p "All submissions have come in substantially higher than our cost estimate for th…" at bounding box center [225, 190] width 224 height 8
click at [206, 209] on body "Staff have procured, received chargers, they are stored at operations. Phase on…" at bounding box center [224, 206] width 227 height 95
click at [299, 189] on p "All submissions came in substantially higher than our cost estimate for the pro…" at bounding box center [225, 190] width 224 height 8
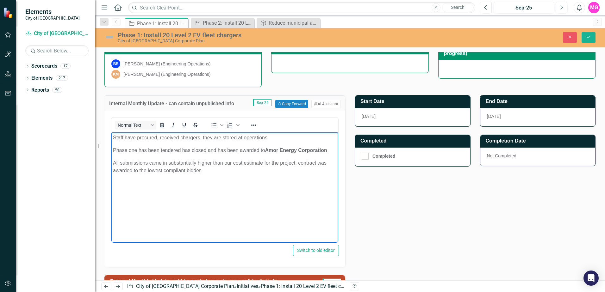
scroll to position [124, 0]
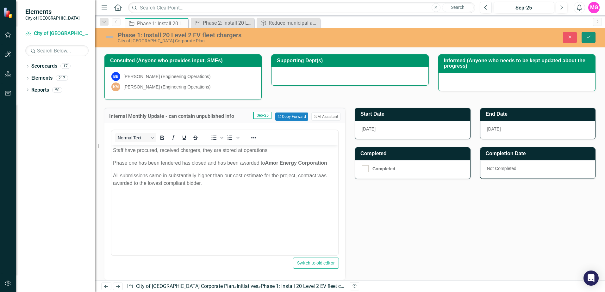
click at [590, 32] on button "Save" at bounding box center [588, 37] width 14 height 11
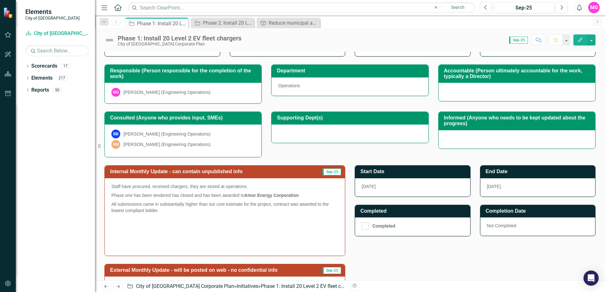
scroll to position [95, 0]
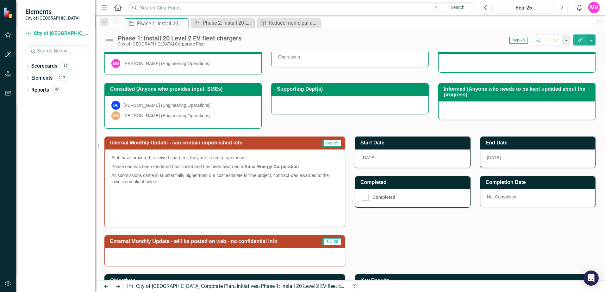
click at [168, 184] on p "All submissions came in substantially higher than our cost estimate for the pro…" at bounding box center [224, 178] width 227 height 15
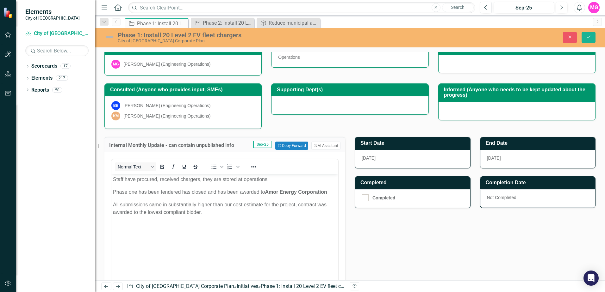
scroll to position [0, 0]
click at [208, 216] on p "All submissions came in substantially higher than our cost estimate for the pro…" at bounding box center [225, 208] width 224 height 15
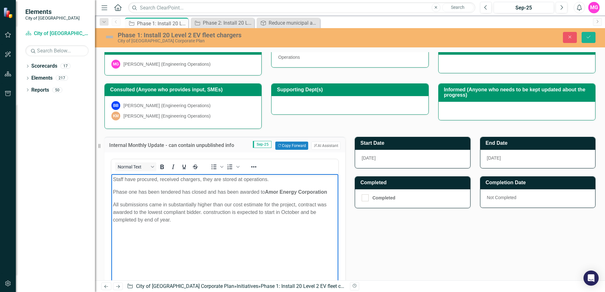
click at [181, 221] on p "All submissions came in substantially higher than our cost estimate for the pro…" at bounding box center [225, 212] width 224 height 23
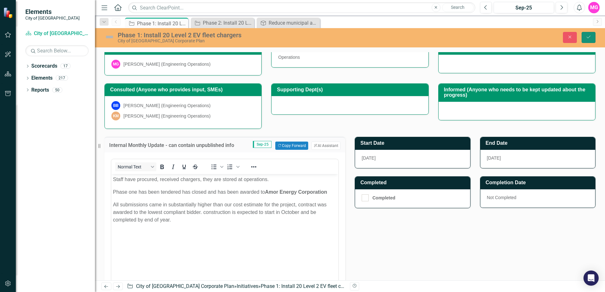
click at [583, 36] on button "Save" at bounding box center [588, 37] width 14 height 11
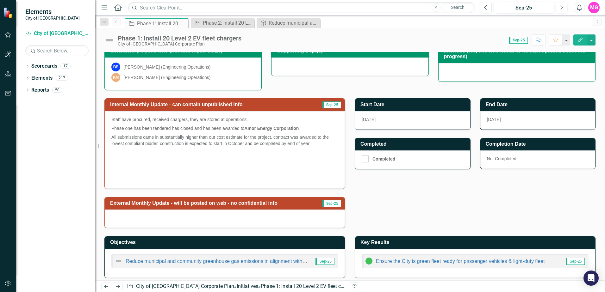
scroll to position [137, 0]
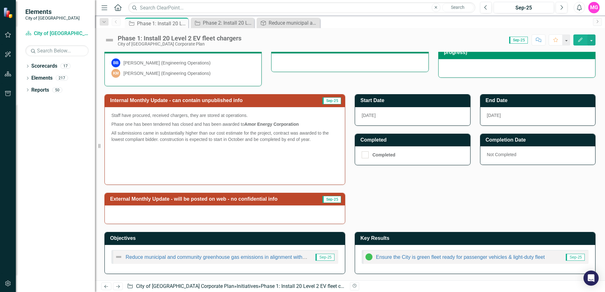
click at [314, 214] on div at bounding box center [225, 215] width 240 height 18
click at [315, 216] on div at bounding box center [225, 215] width 240 height 18
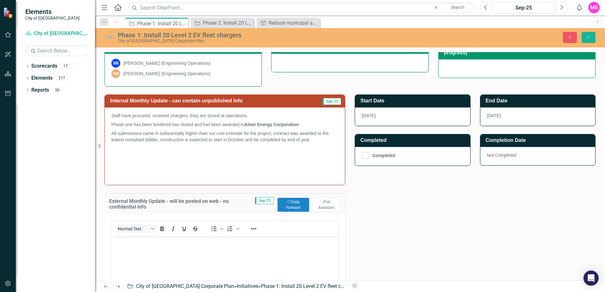
scroll to position [0, 0]
click at [282, 209] on button "Copy Forward Copy Forward" at bounding box center [293, 205] width 32 height 14
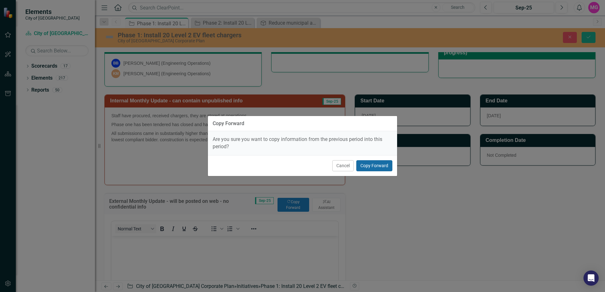
click at [376, 166] on button "Copy Forward" at bounding box center [374, 165] width 36 height 11
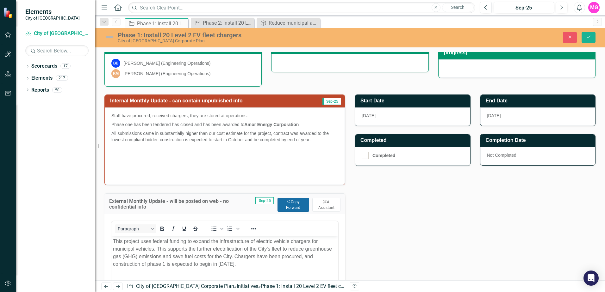
scroll to position [169, 0]
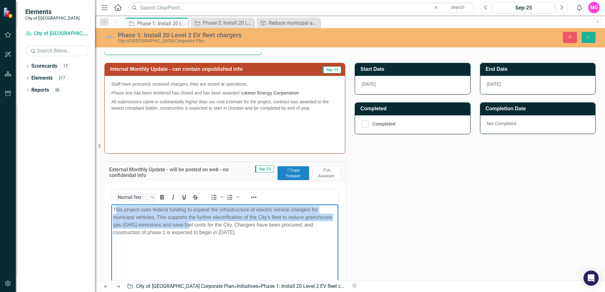
drag, startPoint x: 115, startPoint y: 209, endPoint x: 190, endPoint y: 224, distance: 76.7
click at [190, 224] on p "This project uses federal funding to expand the infrastructure of electric vehi…" at bounding box center [225, 221] width 224 height 30
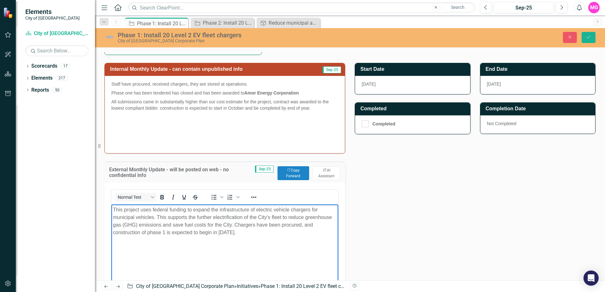
click at [299, 234] on p "This project uses federal funding to expand the infrastructure of electric vehi…" at bounding box center [225, 221] width 224 height 30
drag, startPoint x: 254, startPoint y: 233, endPoint x: 109, endPoint y: 208, distance: 147.2
click at [111, 208] on html "This project uses federal funding to expand the infrastructure of electric vehi…" at bounding box center [224, 252] width 227 height 95
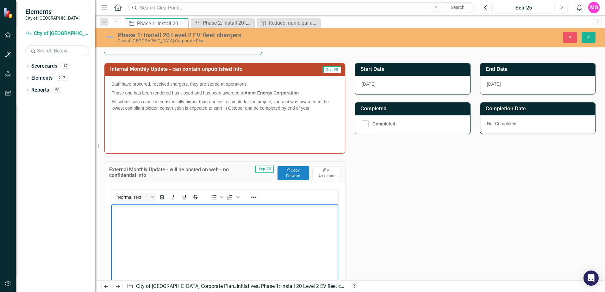
click at [121, 93] on p "Phase one has been tendered has closed and has been awarded to Amor Energy Corp…" at bounding box center [224, 93] width 227 height 9
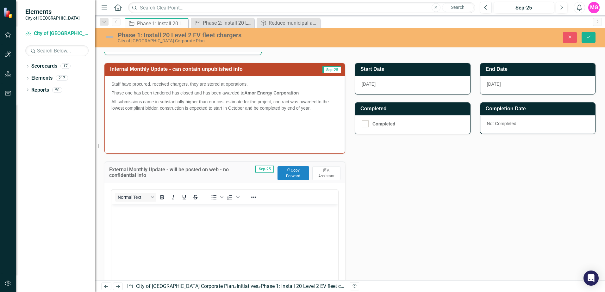
click at [115, 91] on p "Phase one has been tendered has closed and has been awarded to Amor Energy Corp…" at bounding box center [224, 93] width 227 height 9
drag, startPoint x: 112, startPoint y: 92, endPoint x: 143, endPoint y: 97, distance: 32.0
click at [143, 97] on span "Staff have procured, received chargers, they are stored at operations. Phase on…" at bounding box center [224, 114] width 227 height 66
click at [272, 127] on p at bounding box center [224, 125] width 227 height 9
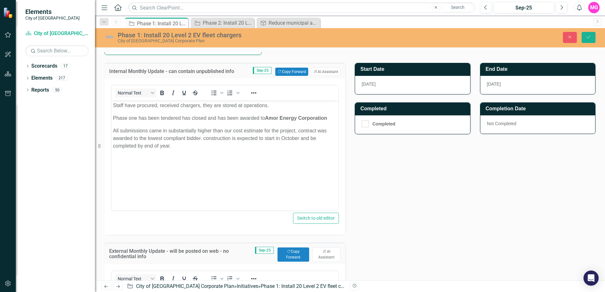
scroll to position [0, 0]
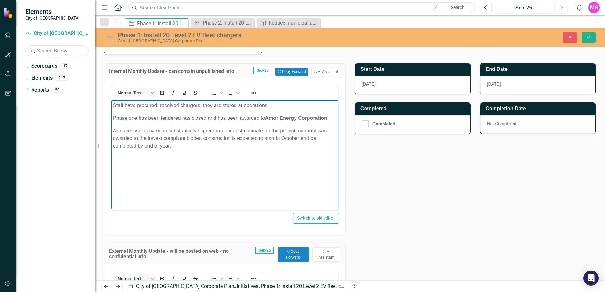
drag, startPoint x: 174, startPoint y: 156, endPoint x: 112, endPoint y: 116, distance: 73.2
click at [112, 116] on body "Staff have procured, received chargers, they are stored at operations. Phase on…" at bounding box center [224, 153] width 227 height 107
copy body "Phase one has been tendered has closed and has been awarded to Amor Energy Corp…"
click at [444, 188] on div "Internal Monthly Update - can contain unpublished info Sep-25 Copy Forward Copy…" at bounding box center [350, 238] width 500 height 366
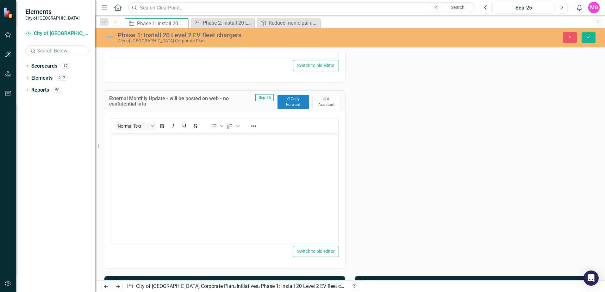
scroll to position [327, 0]
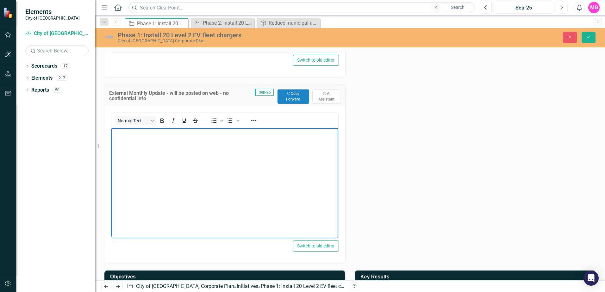
click at [218, 183] on body "Rich Text Area. Press ALT-0 for help." at bounding box center [224, 175] width 227 height 95
click at [206, 171] on body "Rich Text Area. Press ALT-0 for help." at bounding box center [224, 175] width 227 height 95
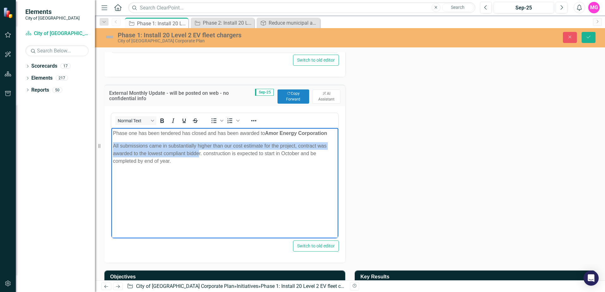
drag, startPoint x: 200, startPoint y: 153, endPoint x: 110, endPoint y: 141, distance: 90.0
click at [111, 141] on html "Phase one has been tendered has closed and has been awarded to Amor Energy Corp…" at bounding box center [224, 175] width 227 height 95
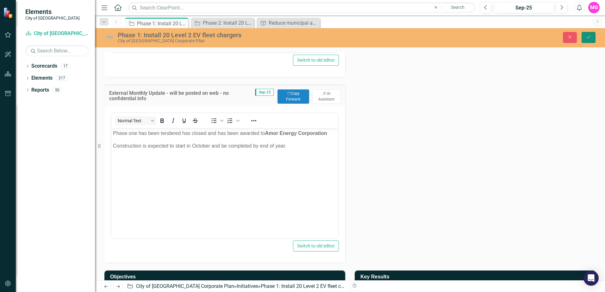
click at [586, 38] on icon "Save" at bounding box center [589, 37] width 6 height 4
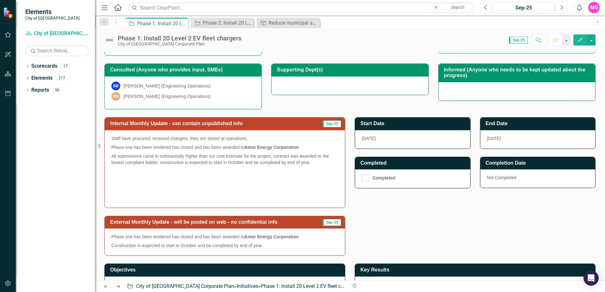
scroll to position [0, 0]
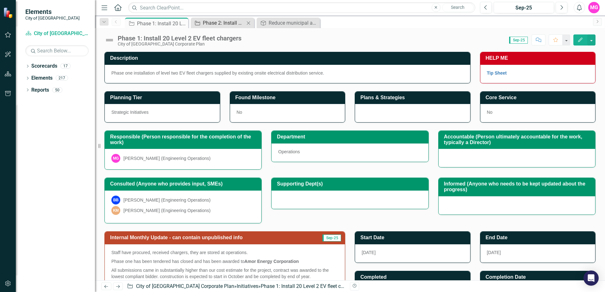
click at [229, 20] on div "Phase 2: Install 20 Level-2 and 2 Level-3 EV fleet EV chargers" at bounding box center [224, 23] width 42 height 8
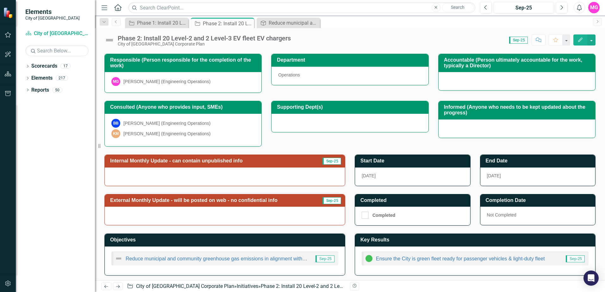
scroll to position [78, 0]
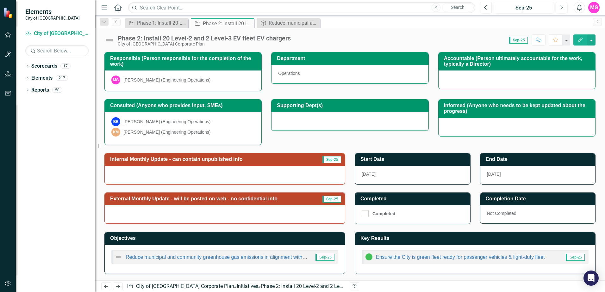
click at [255, 173] on div at bounding box center [225, 175] width 240 height 18
click at [254, 173] on div at bounding box center [225, 175] width 240 height 18
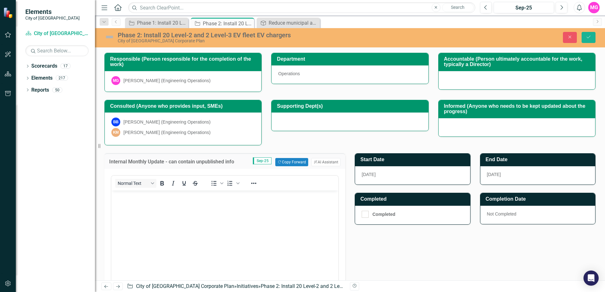
scroll to position [0, 0]
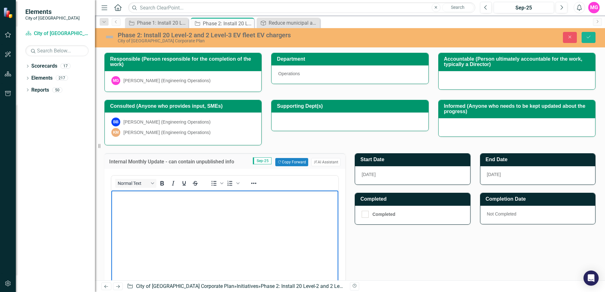
click at [239, 206] on body "Rich Text Area. Press ALT-0 for help." at bounding box center [224, 238] width 227 height 95
click at [285, 162] on button "Copy Forward Copy Forward" at bounding box center [291, 162] width 33 height 8
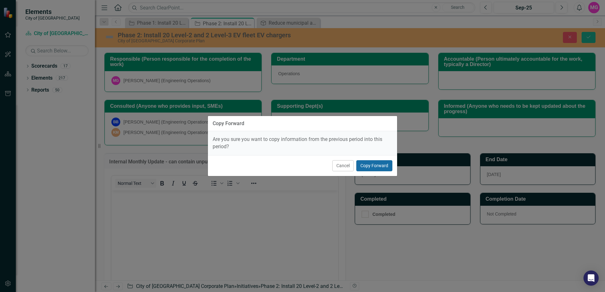
click at [369, 167] on button "Copy Forward" at bounding box center [374, 165] width 36 height 11
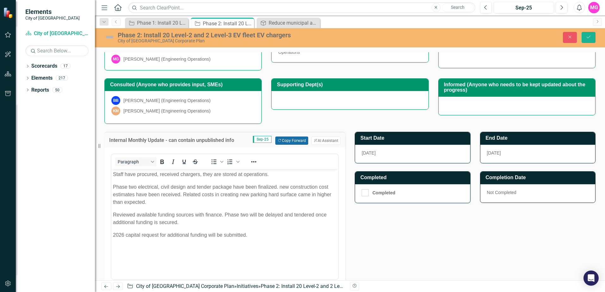
scroll to position [110, 0]
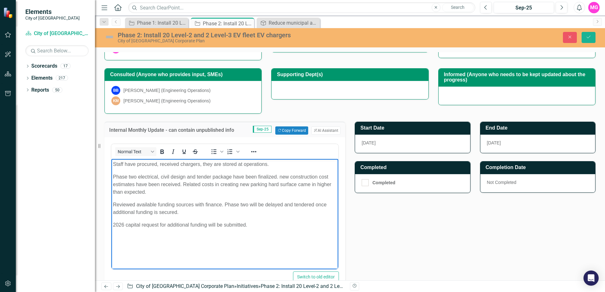
drag, startPoint x: 183, startPoint y: 184, endPoint x: 186, endPoint y: 189, distance: 5.7
click at [186, 189] on p "Phase two electrical, civil design and tender package have been finalized. new …" at bounding box center [225, 184] width 224 height 23
click at [184, 189] on p "Phase two electrical, civil design and tender package have been finalized. new …" at bounding box center [225, 184] width 224 height 23
drag, startPoint x: 183, startPoint y: 183, endPoint x: 186, endPoint y: 186, distance: 3.4
click at [186, 186] on p "Phase two electrical, civil design and tender package have been finalized. new …" at bounding box center [225, 184] width 224 height 23
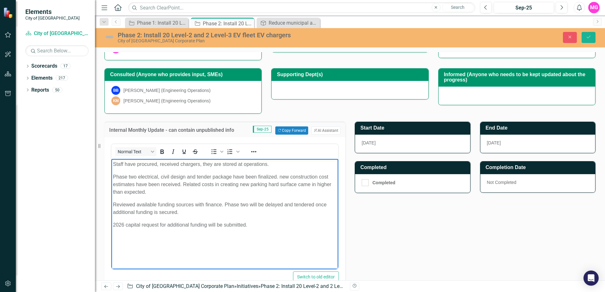
click at [280, 176] on p "Phase two electrical, civil design and tender package have been finalized. new …" at bounding box center [225, 184] width 224 height 23
click at [285, 184] on p "Phase two electrical, civil design and tender package have been finalized. Tend…" at bounding box center [225, 184] width 224 height 23
click at [220, 185] on p "Phase two electrical, civil design and tender package have been finalized. Tend…" at bounding box center [225, 184] width 224 height 23
click at [252, 183] on p "Phase two electrical, civil design and tender package have been finalized. Tend…" at bounding box center [225, 184] width 224 height 23
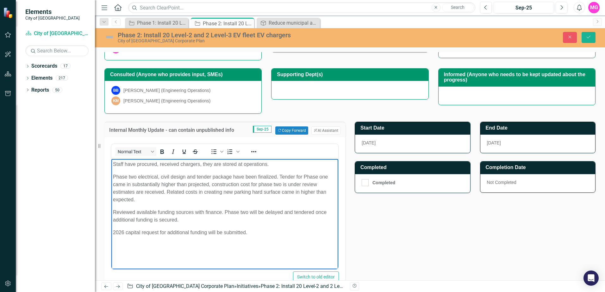
click at [286, 184] on p "Phase two electrical, civil design and tender package have been finalized. Tend…" at bounding box center [225, 188] width 224 height 30
drag, startPoint x: 194, startPoint y: 191, endPoint x: 114, endPoint y: 190, distance: 79.7
click at [114, 190] on p "Phase two electrical, civil design and tender package have been finalized. Tend…" at bounding box center [225, 188] width 224 height 30
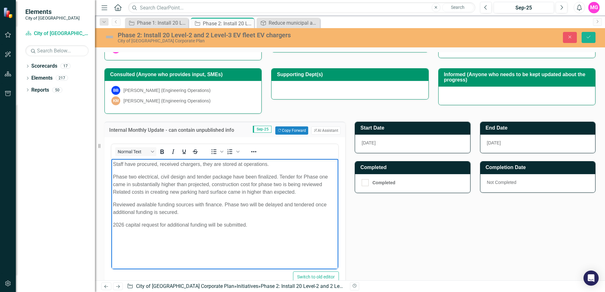
click at [267, 220] on body "Staff have procured, received chargers, they are stored at operations. Phase tw…" at bounding box center [224, 206] width 227 height 95
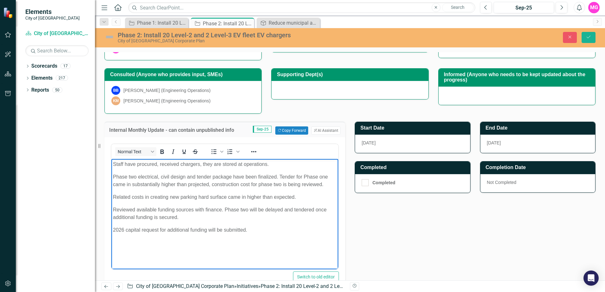
drag, startPoint x: 301, startPoint y: 195, endPoint x: 222, endPoint y: 386, distance: 206.7
click at [111, 193] on html "Staff have procured, received chargers, they are stored at operations. Phase tw…" at bounding box center [224, 206] width 227 height 95
click at [117, 193] on body "Staff have procured, received chargers, they are stored at operations. Phase tw…" at bounding box center [224, 206] width 227 height 95
click at [113, 195] on body "Staff have procured, received chargers, they are stored at operations. Phase tw…" at bounding box center [224, 206] width 227 height 95
drag, startPoint x: 149, startPoint y: 233, endPoint x: 143, endPoint y: 199, distance: 34.4
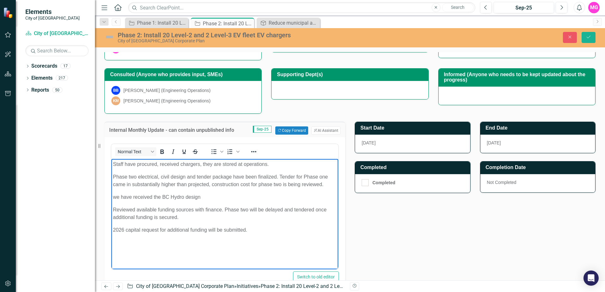
click at [201, 196] on p "we have received the BC Hydro design" at bounding box center [225, 198] width 224 height 8
click at [114, 195] on p "we have received the BC Hydro design" at bounding box center [225, 198] width 224 height 8
click at [202, 195] on p "We have received the BC Hydro design" at bounding box center [225, 198] width 224 height 8
drag, startPoint x: 184, startPoint y: 198, endPoint x: 162, endPoint y: 198, distance: 21.8
click at [162, 198] on p "We have received the BC Hydro design" at bounding box center [225, 198] width 224 height 8
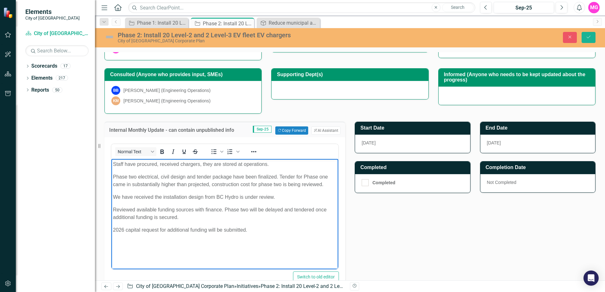
drag, startPoint x: 183, startPoint y: 216, endPoint x: 109, endPoint y: 212, distance: 73.8
click at [111, 212] on html "Staff have procured, received chargers, they are stored at operations. Phase tw…" at bounding box center [224, 206] width 227 height 95
click at [222, 209] on p "2026 capital request for additional funding will be submitted." at bounding box center [225, 210] width 224 height 8
click at [269, 211] on p "2026 capital request for additional funding has been submitted." at bounding box center [225, 210] width 224 height 8
click at [135, 216] on p "2026 capital request for additional funding has been submitted; the project can…" at bounding box center [225, 213] width 224 height 15
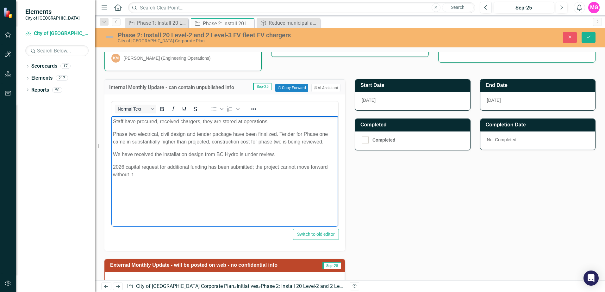
scroll to position [142, 0]
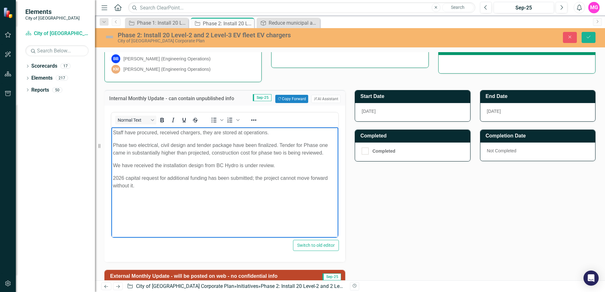
click at [113, 178] on body "Staff have procured, received chargers, they are stored at operations. Phase tw…" at bounding box center [224, 174] width 227 height 95
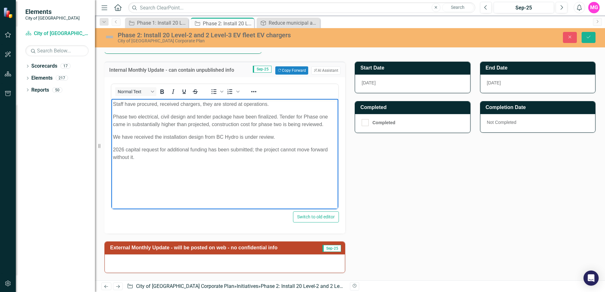
scroll to position [219, 0]
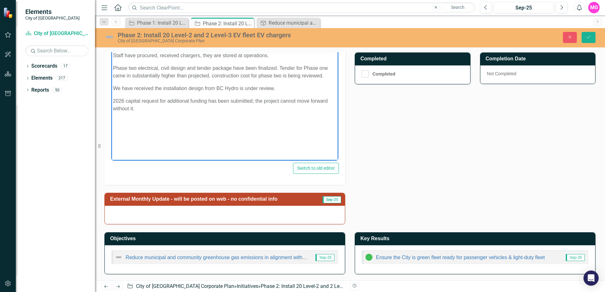
click at [214, 216] on div at bounding box center [225, 215] width 240 height 18
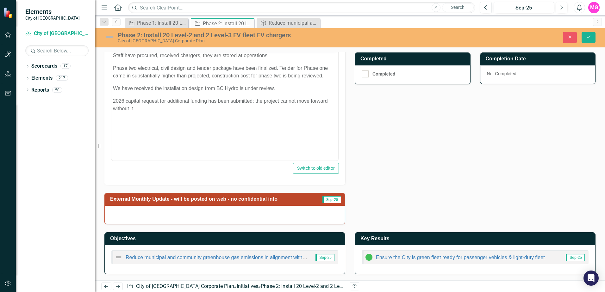
click at [214, 216] on div at bounding box center [225, 215] width 240 height 18
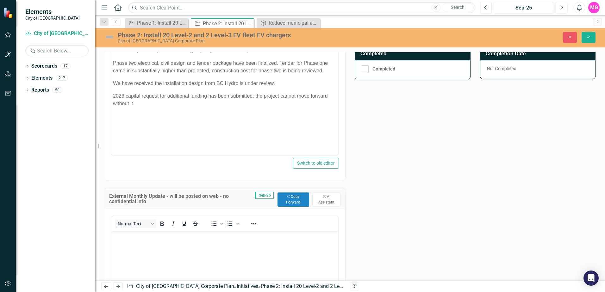
scroll to position [187, 0]
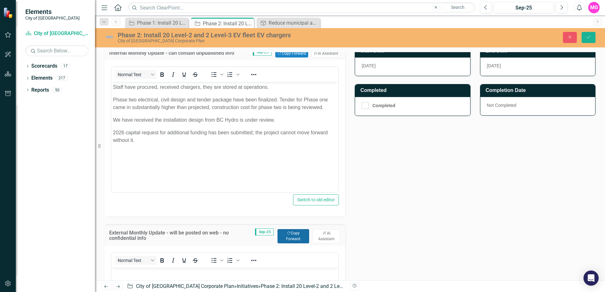
click at [291, 236] on button "Copy Forward Copy Forward" at bounding box center [293, 236] width 32 height 14
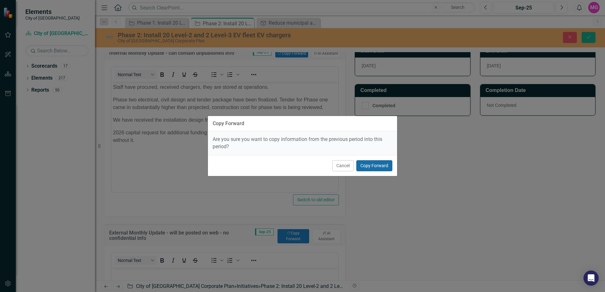
click at [369, 165] on button "Copy Forward" at bounding box center [374, 165] width 36 height 11
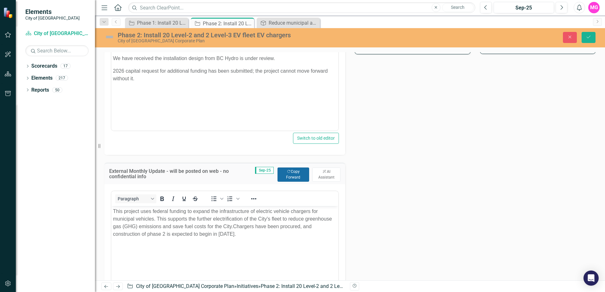
scroll to position [251, 0]
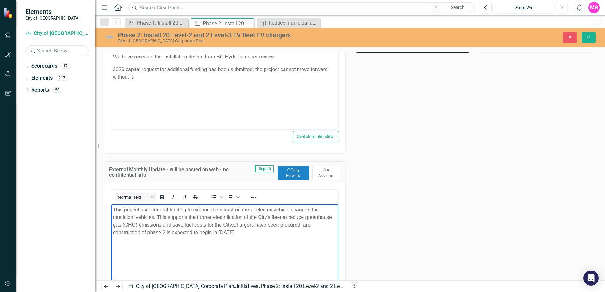
click at [240, 231] on p "This project uses federal funding to expand the infrastructure of electric vehi…" at bounding box center [225, 221] width 224 height 30
click at [229, 232] on p "This project uses federal funding to expand the infrastructure of electric vehi…" at bounding box center [225, 221] width 224 height 30
click at [242, 246] on body "This project uses federal funding to expand the infrastructure of electric vehi…" at bounding box center [224, 251] width 227 height 95
drag, startPoint x: 140, startPoint y: 233, endPoint x: 112, endPoint y: 232, distance: 27.9
click at [112, 232] on body "This project uses federal funding to expand the infrastructure of electric vehi…" at bounding box center [224, 251] width 227 height 95
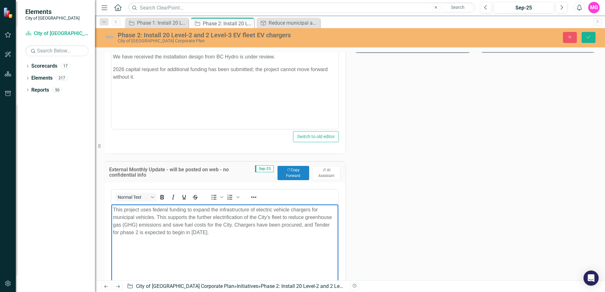
drag, startPoint x: 228, startPoint y: 225, endPoint x: 247, endPoint y: 239, distance: 24.4
click at [247, 239] on body "This project uses federal funding to expand the infrastructure of electric vehi…" at bounding box center [224, 251] width 227 height 95
drag, startPoint x: 189, startPoint y: 233, endPoint x: 172, endPoint y: 233, distance: 16.8
click at [172, 233] on p "This project uses federal funding to expand the infrastructure of electric vehi…" at bounding box center [225, 221] width 224 height 30
click at [214, 233] on p "This project uses federal funding to expand the infrastructure of electric vehi…" at bounding box center [225, 221] width 224 height 30
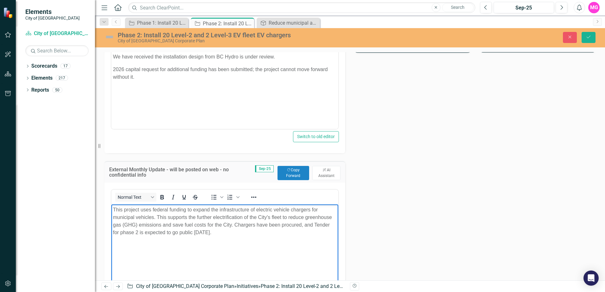
click at [248, 260] on body "This project uses federal funding to expand the infrastructure of electric vehi…" at bounding box center [224, 251] width 227 height 95
click at [234, 224] on p "This project uses federal funding to expand the infrastructure of electric vehi…" at bounding box center [225, 221] width 224 height 30
drag, startPoint x: 192, startPoint y: 237, endPoint x: 192, endPoint y: 241, distance: 4.1
click at [192, 238] on p "Chargers have been procured, and Tender for phase 2 is expected to go public [D…" at bounding box center [225, 238] width 224 height 8
drag, startPoint x: 306, startPoint y: 235, endPoint x: 184, endPoint y: 235, distance: 121.5
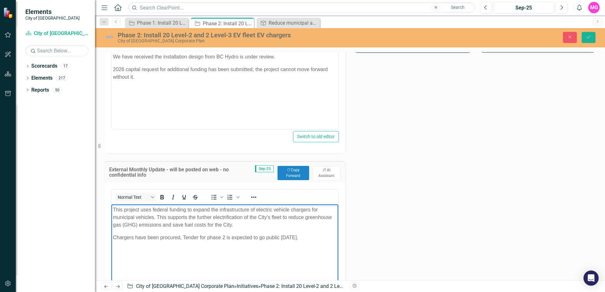
click at [184, 235] on p "Chargers have been procured, Tender for phase 2 is expected to go public [DATE]." at bounding box center [225, 238] width 224 height 8
copy p "Tender for phase 2 is expected to go public [DATE]."
click at [124, 85] on body "Staff have procured, received chargers, they are stored at operations. Phase tw…" at bounding box center [224, 66] width 227 height 95
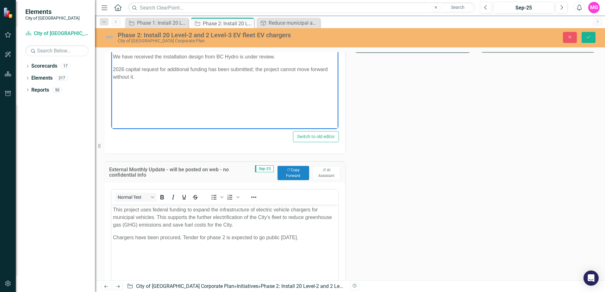
click at [141, 80] on p "2026 capital request for additional funding has been submitted; the project can…" at bounding box center [225, 73] width 224 height 15
click at [162, 88] on p "if funding is secured Tender for phase 2 is expected to go public [DATE]." at bounding box center [225, 90] width 224 height 8
click at [282, 90] on p "if funding is secured tender for phase 2 is expected to go public [DATE]." at bounding box center [225, 90] width 224 height 8
click at [149, 97] on p "if funding is secured tender for phase 2 is expected to go public [DATE] with c…" at bounding box center [225, 93] width 224 height 15
click at [229, 260] on body "This project uses federal funding to expand the infrastructure of electric vehi…" at bounding box center [224, 251] width 227 height 95
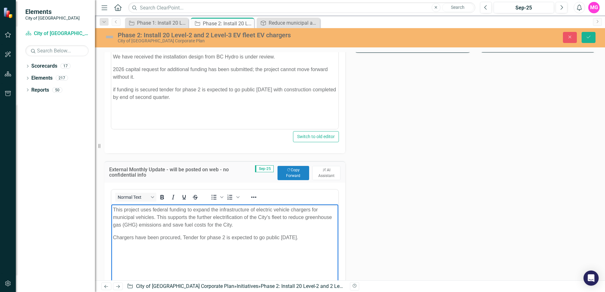
click at [307, 236] on p "Chargers have been procured, Tender for phase 2 is expected to go public [DATE]." at bounding box center [225, 238] width 224 height 8
click at [234, 249] on body "This project uses federal funding to expand the infrastructure of electric vehi…" at bounding box center [224, 251] width 227 height 95
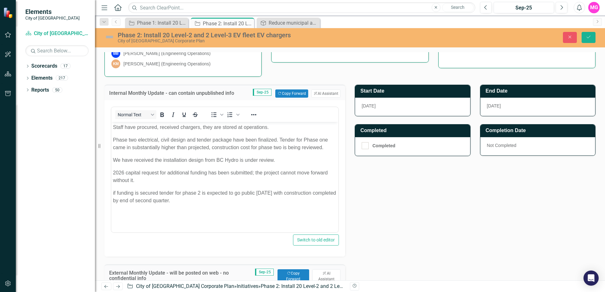
scroll to position [144, 0]
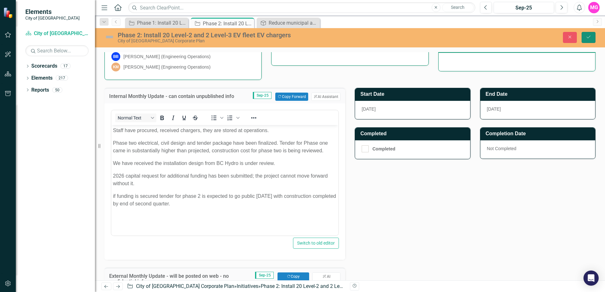
click at [587, 35] on icon "Save" at bounding box center [589, 37] width 6 height 4
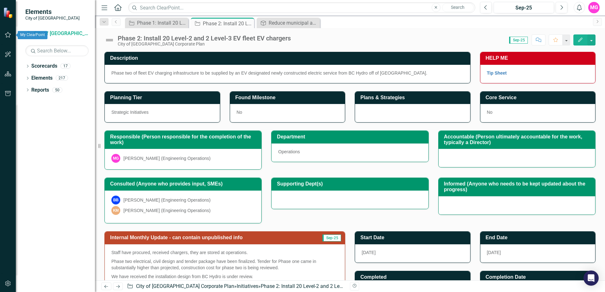
click at [9, 37] on icon "button" at bounding box center [8, 35] width 6 height 6
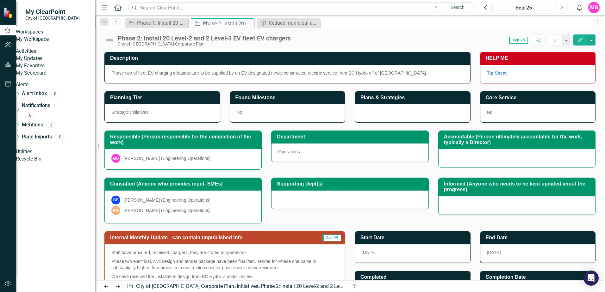
click at [58, 43] on link "My Workspace" at bounding box center [55, 39] width 79 height 7
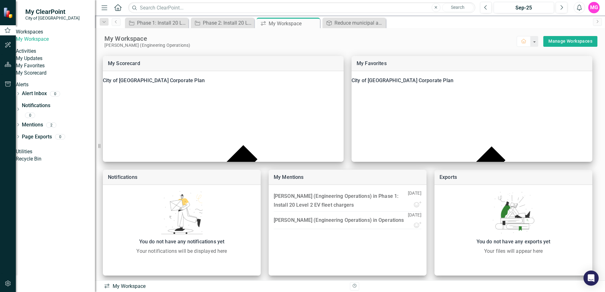
click at [49, 62] on link "My Updates" at bounding box center [55, 58] width 79 height 7
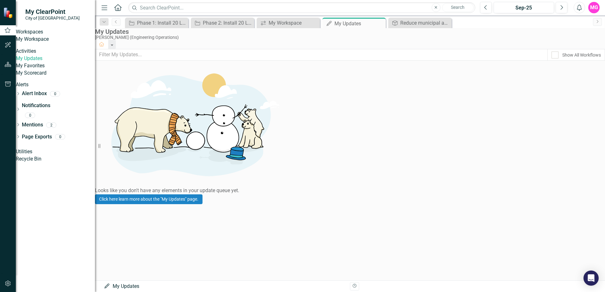
click at [48, 70] on link "My Favorites" at bounding box center [55, 65] width 79 height 7
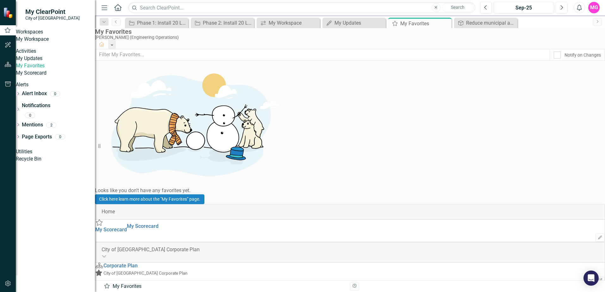
click at [53, 77] on link "My Scorecard" at bounding box center [55, 73] width 79 height 7
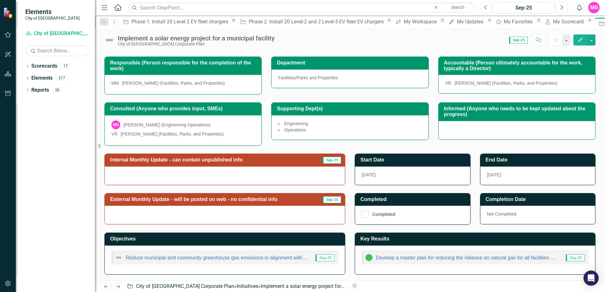
scroll to position [78, 0]
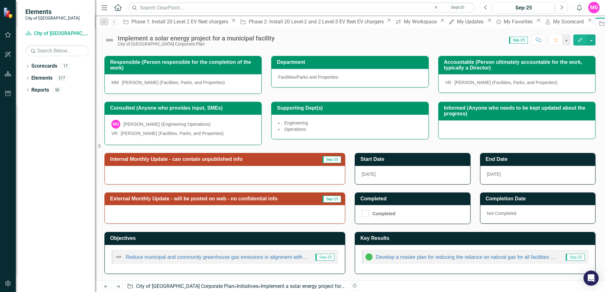
click at [486, 5] on icon "Previous" at bounding box center [485, 8] width 3 height 6
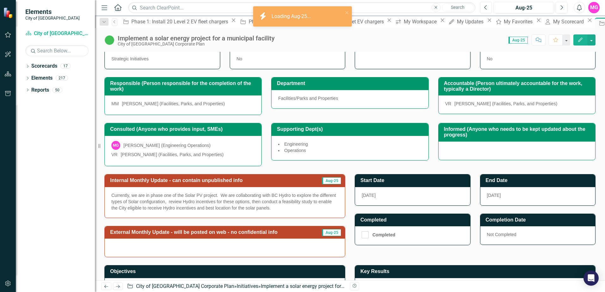
scroll to position [63, 0]
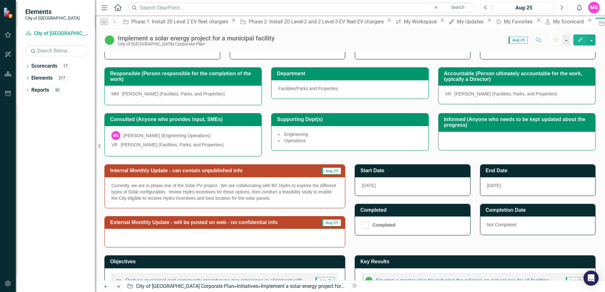
click at [562, 8] on icon "Next" at bounding box center [561, 8] width 3 height 6
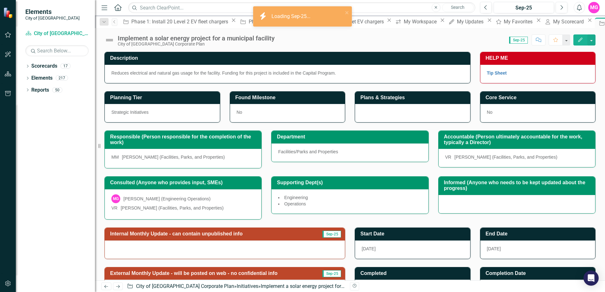
click at [279, 255] on div at bounding box center [225, 250] width 240 height 18
click at [280, 254] on div at bounding box center [225, 250] width 240 height 18
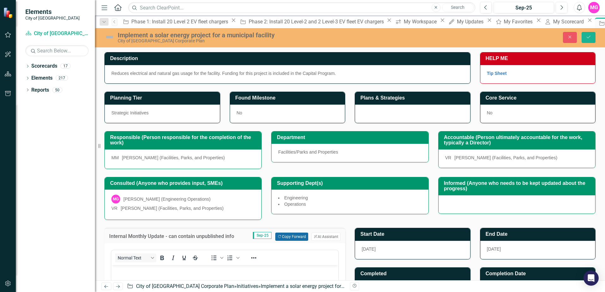
click at [291, 241] on button "Copy Forward Copy Forward" at bounding box center [291, 237] width 33 height 8
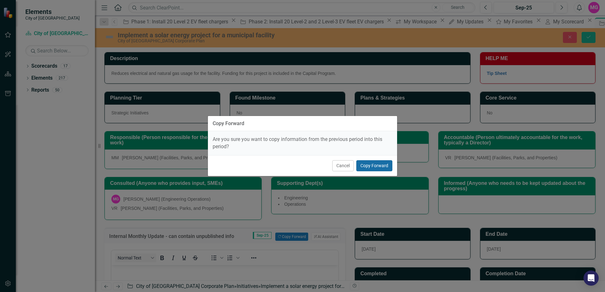
click at [381, 165] on button "Copy Forward" at bounding box center [374, 165] width 36 height 11
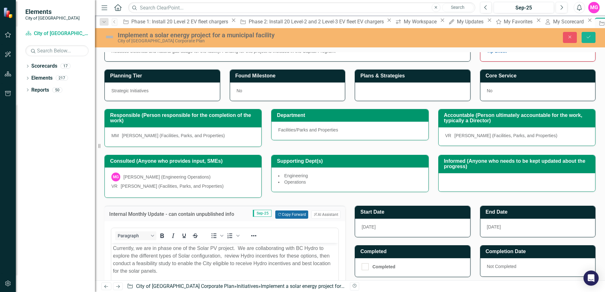
scroll to position [32, 0]
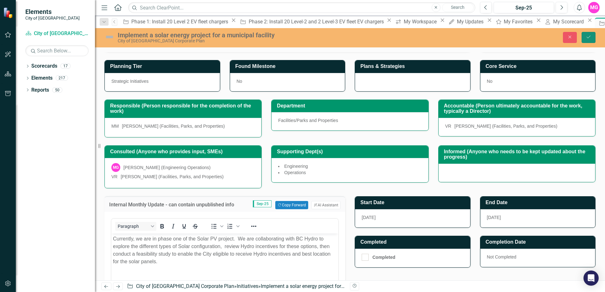
click at [590, 33] on button "Save" at bounding box center [588, 37] width 14 height 11
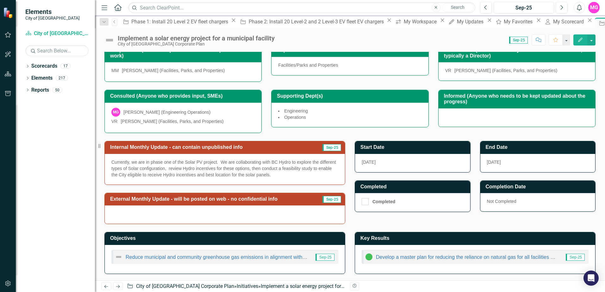
scroll to position [90, 0]
click at [486, 8] on icon "Previous" at bounding box center [485, 8] width 3 height 6
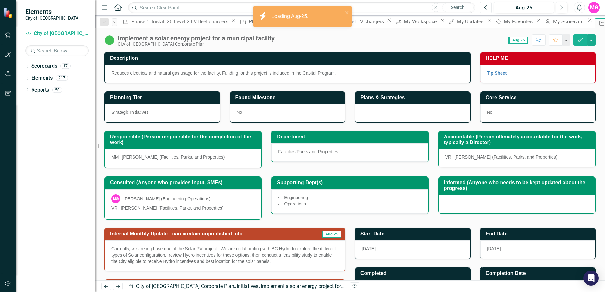
click at [486, 8] on icon "Previous" at bounding box center [485, 8] width 3 height 6
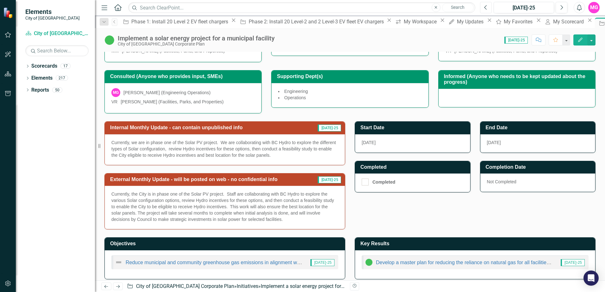
scroll to position [115, 0]
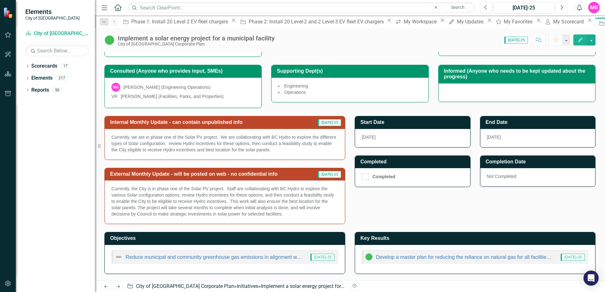
click at [559, 8] on button "Next" at bounding box center [562, 7] width 12 height 11
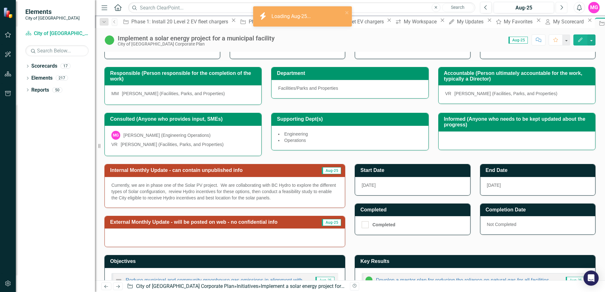
scroll to position [90, 0]
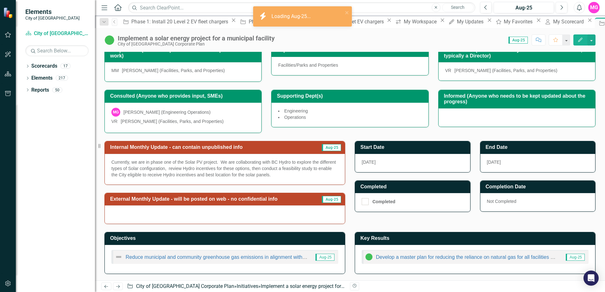
click at [277, 210] on div at bounding box center [225, 215] width 240 height 18
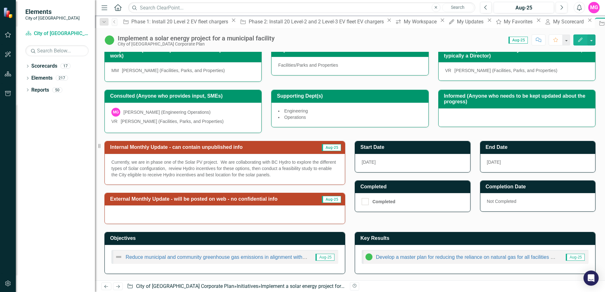
click at [278, 215] on div at bounding box center [225, 215] width 240 height 18
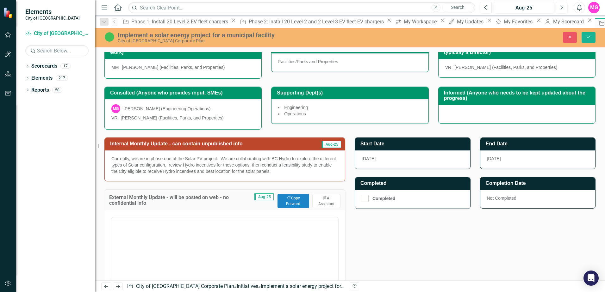
scroll to position [0, 0]
click at [299, 207] on button "Copy Forward Copy Forward" at bounding box center [293, 201] width 32 height 14
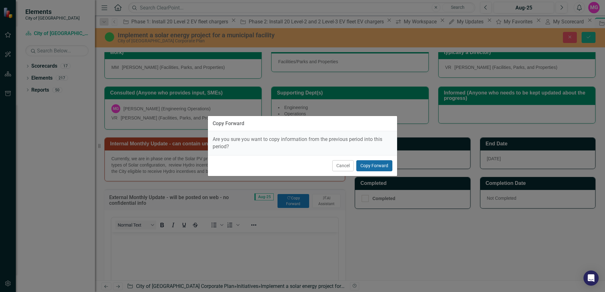
click at [371, 166] on button "Copy Forward" at bounding box center [374, 165] width 36 height 11
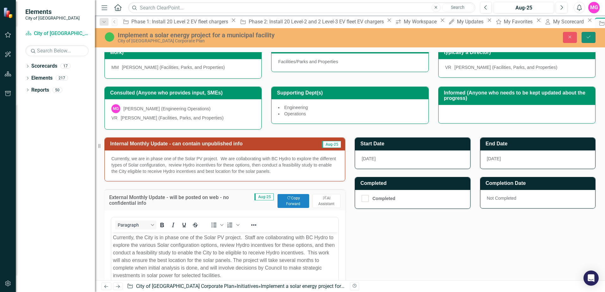
click at [589, 39] on icon "Save" at bounding box center [589, 37] width 6 height 4
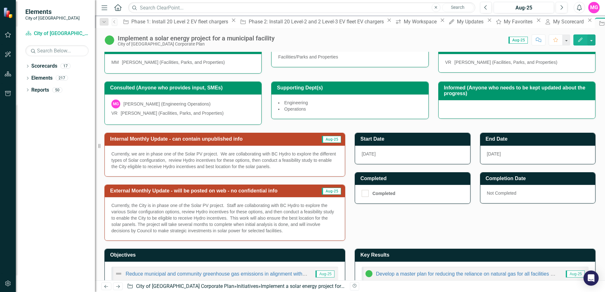
scroll to position [115, 0]
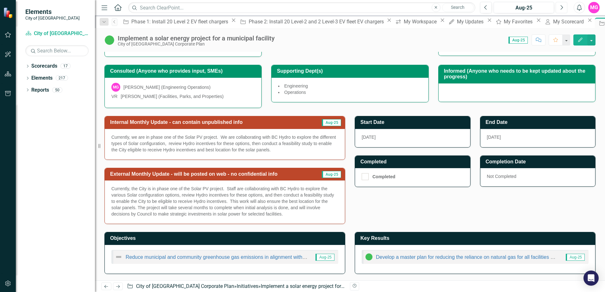
click at [558, 6] on button "Next" at bounding box center [562, 7] width 12 height 11
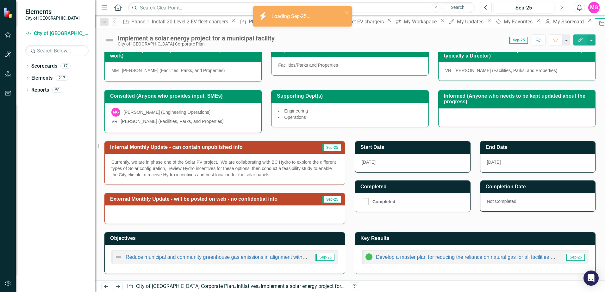
scroll to position [90, 0]
click at [300, 217] on div at bounding box center [225, 215] width 240 height 18
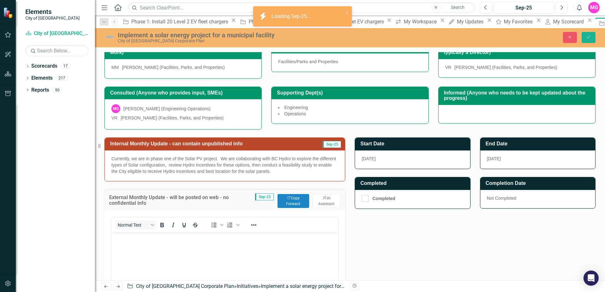
scroll to position [0, 0]
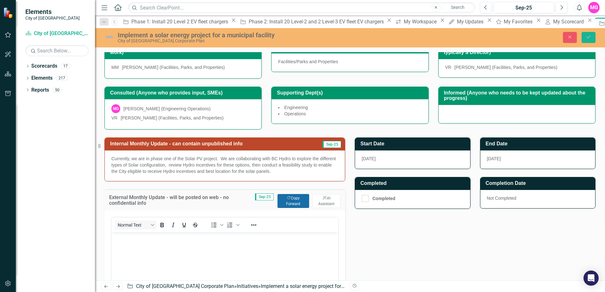
click at [293, 207] on button "Copy Forward Copy Forward" at bounding box center [293, 201] width 32 height 14
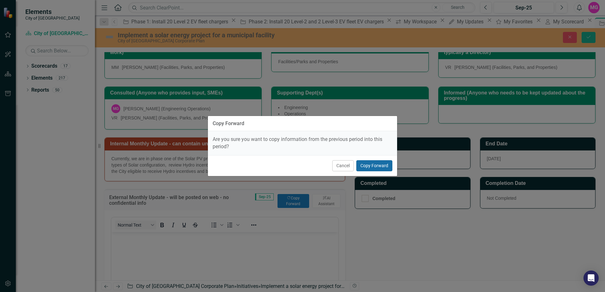
click at [375, 165] on button "Copy Forward" at bounding box center [374, 165] width 36 height 11
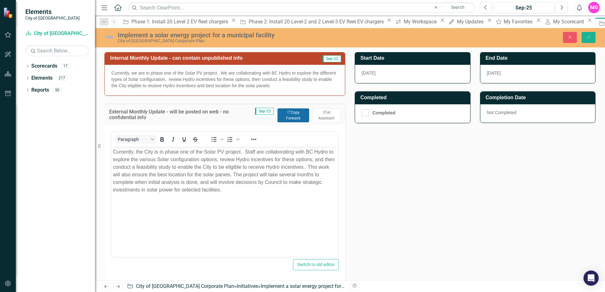
scroll to position [185, 0]
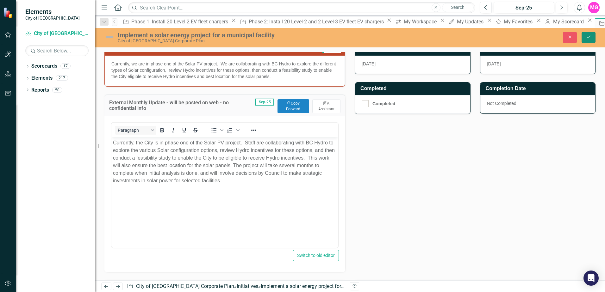
click at [587, 37] on icon "Save" at bounding box center [589, 37] width 6 height 4
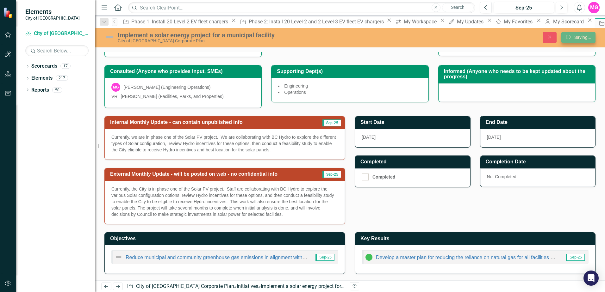
scroll to position [116, 0]
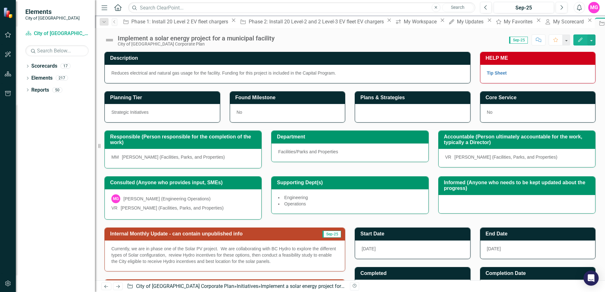
click at [278, 38] on div "Implement a solar energy project for a municipal facility City of [GEOGRAPHIC_D…" at bounding box center [198, 41] width 160 height 12
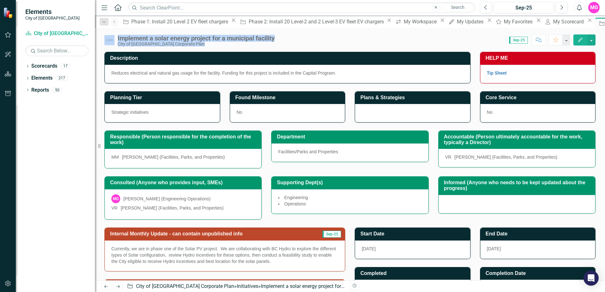
drag, startPoint x: 279, startPoint y: 37, endPoint x: 114, endPoint y: 39, distance: 165.1
click at [114, 39] on div "Implement a solar energy project for a municipal facility City of [GEOGRAPHIC_D…" at bounding box center [350, 37] width 510 height 19
copy div "Implement a solar energy project for a municipal facility City of [GEOGRAPHIC_D…"
